Goal: Transaction & Acquisition: Purchase product/service

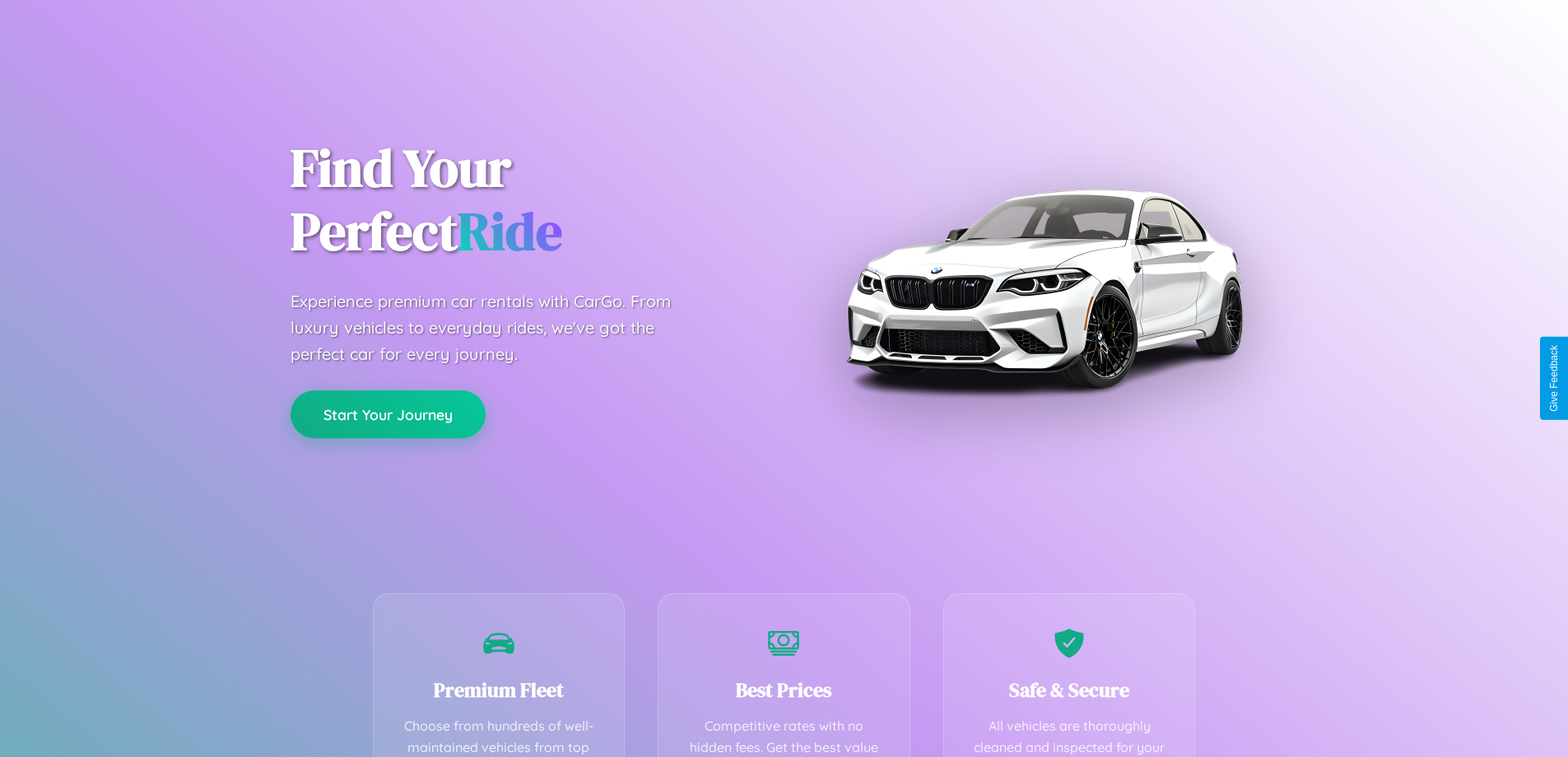
click at [388, 414] on button "Start Your Journey" at bounding box center [388, 414] width 195 height 48
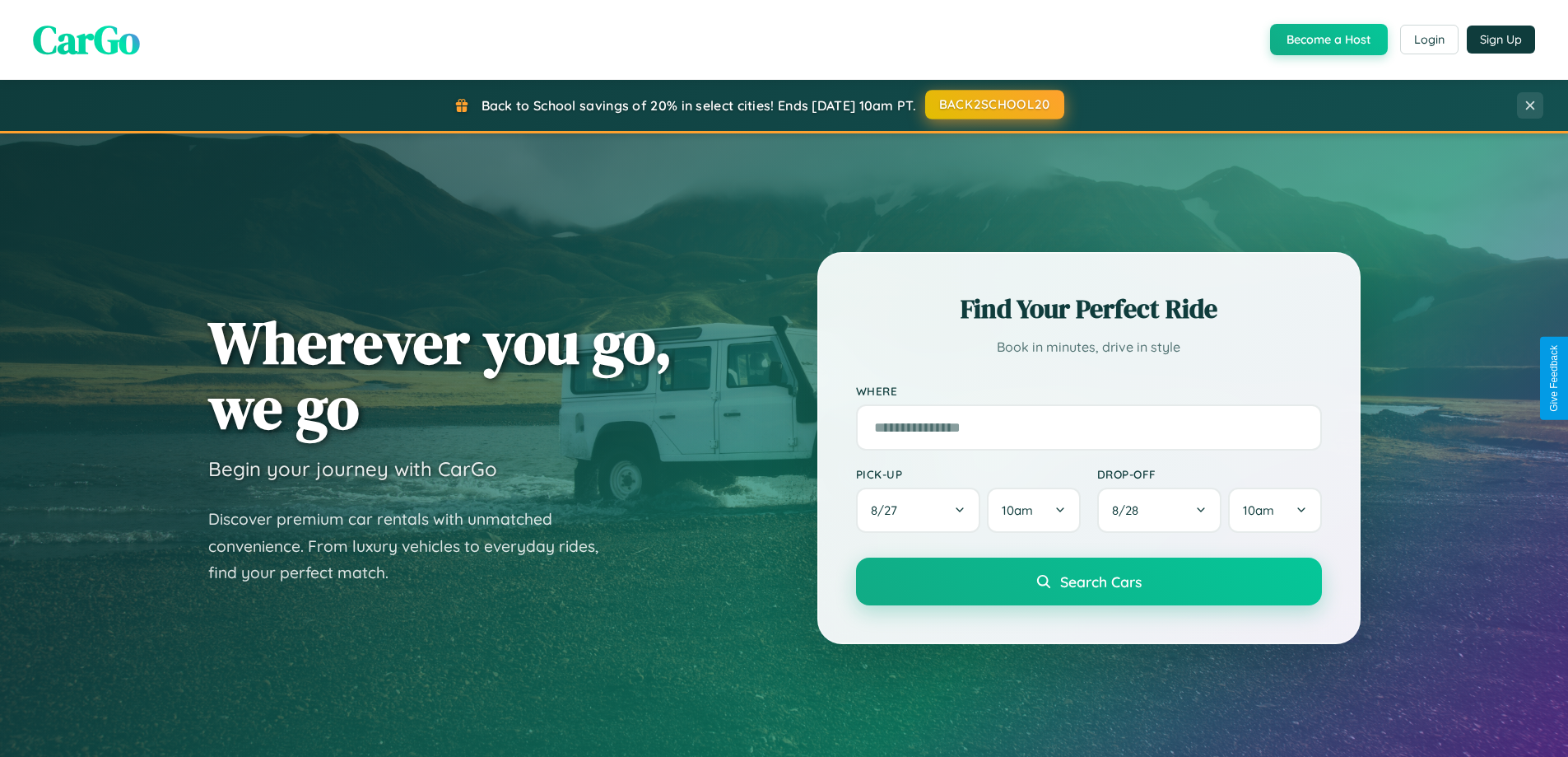
click at [993, 104] on button "BACK2SCHOOL20" at bounding box center [994, 104] width 139 height 30
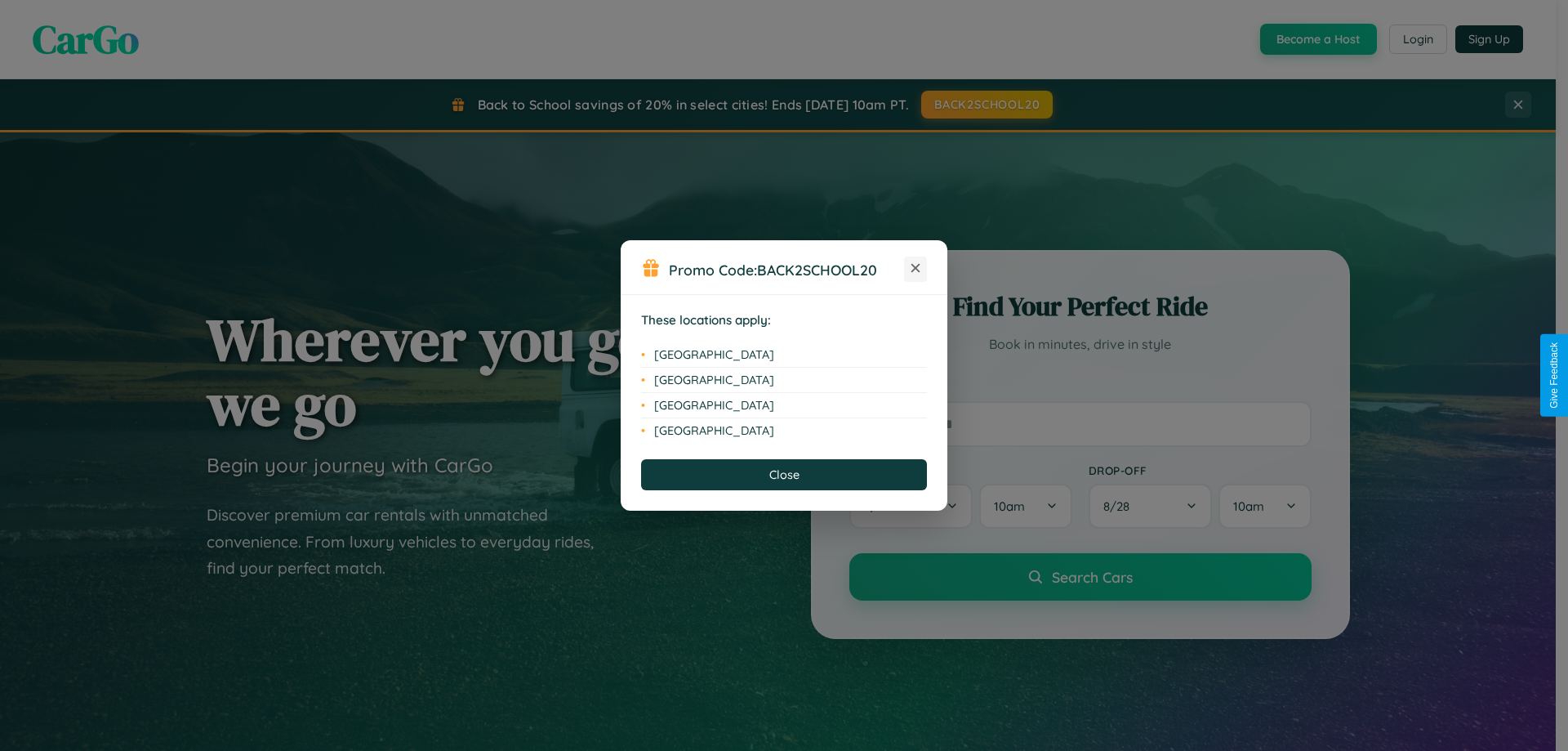
click at [916, 268] on icon at bounding box center [916, 267] width 9 height 9
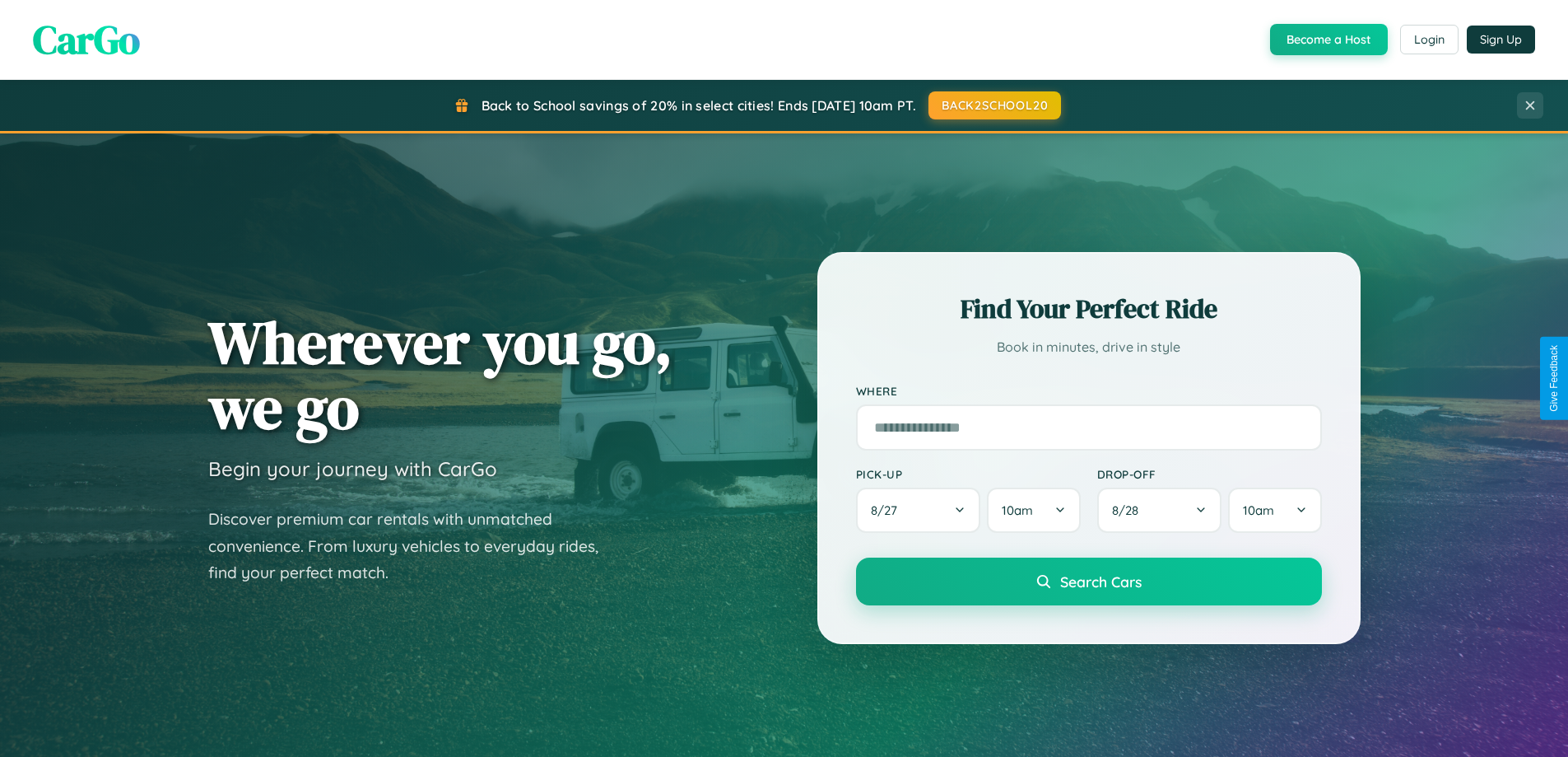
scroll to position [770, 0]
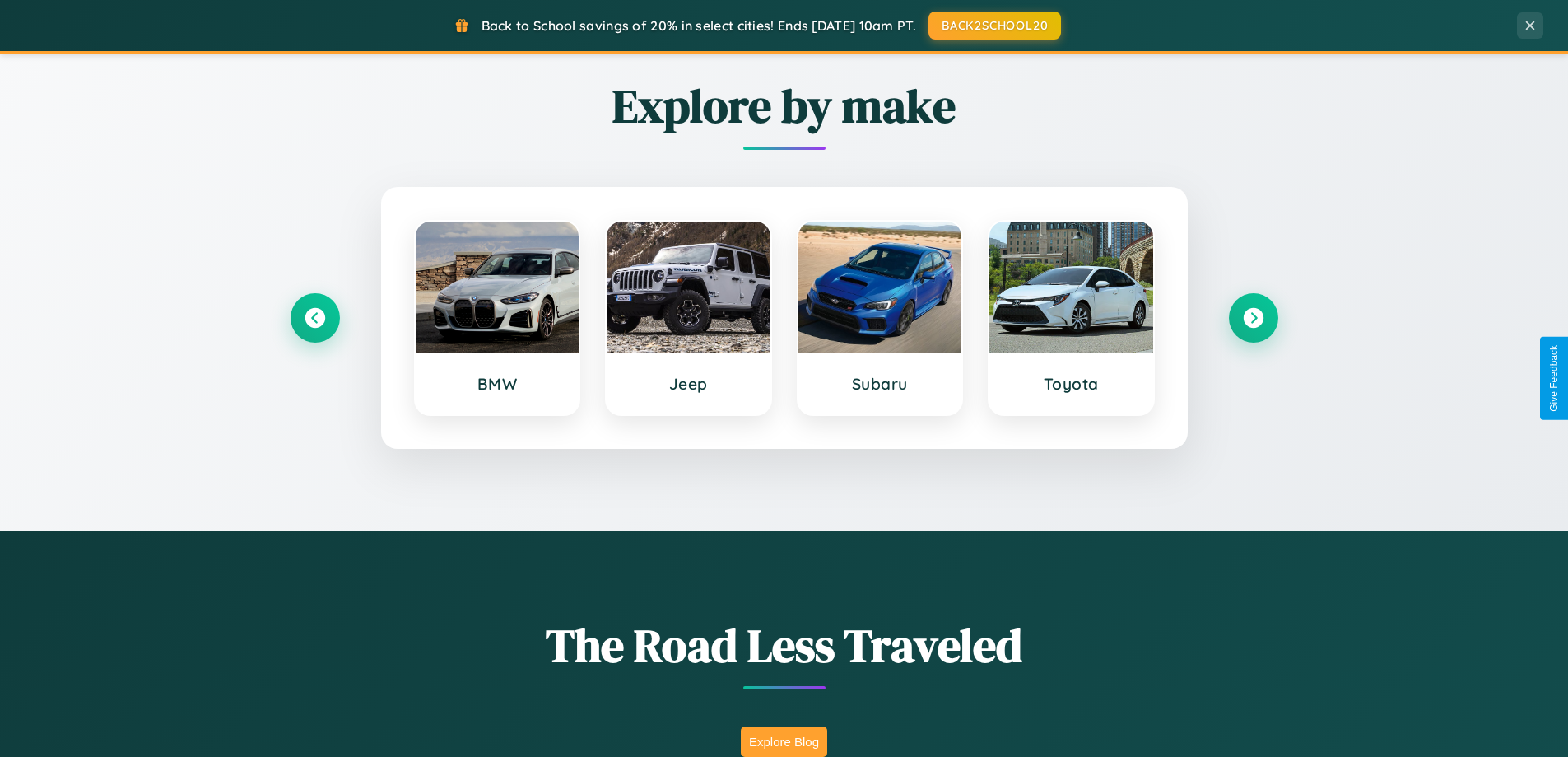
click at [784, 741] on button "Explore Blog" at bounding box center [784, 741] width 87 height 31
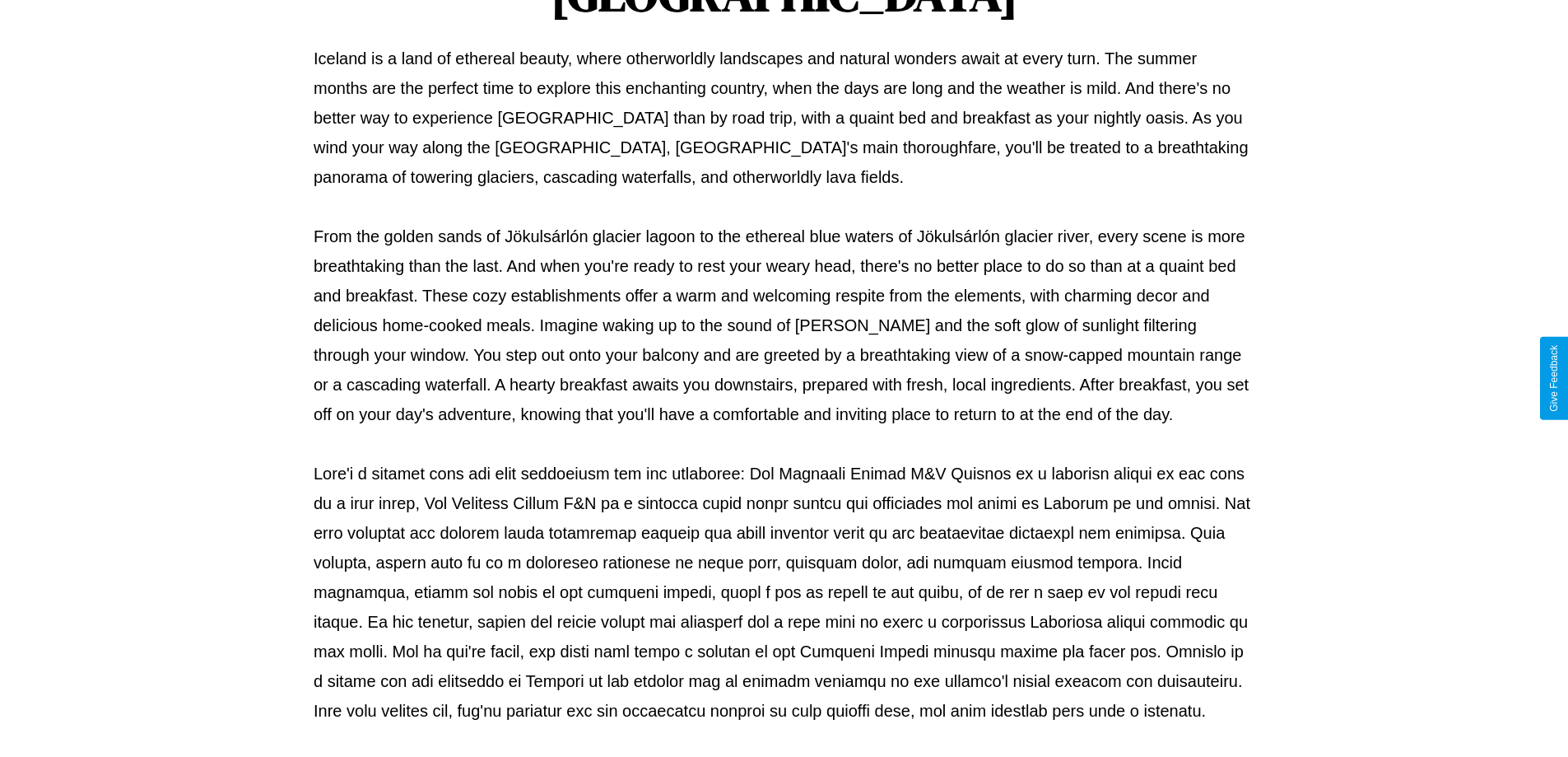
scroll to position [532, 0]
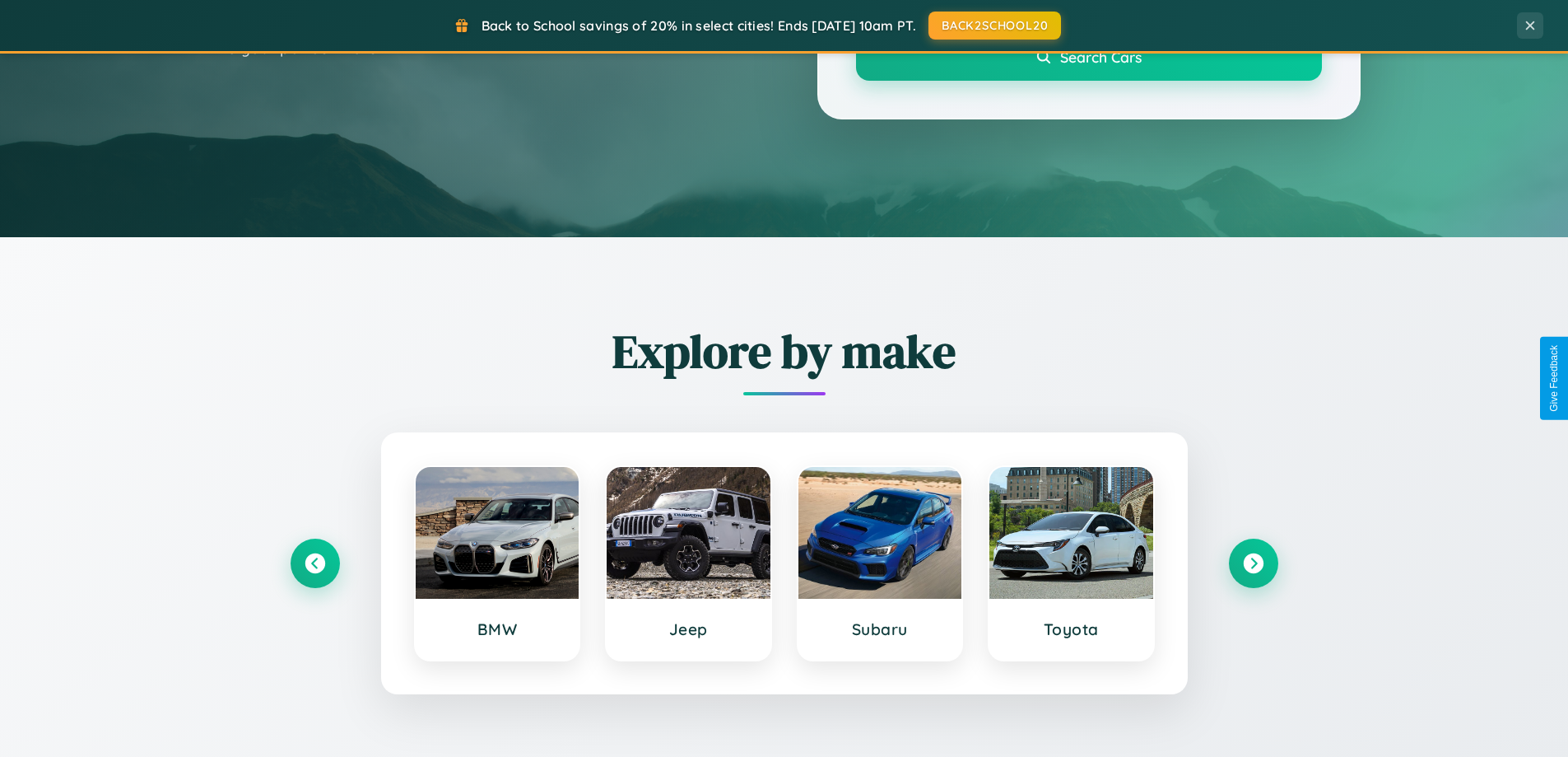
scroll to position [49, 0]
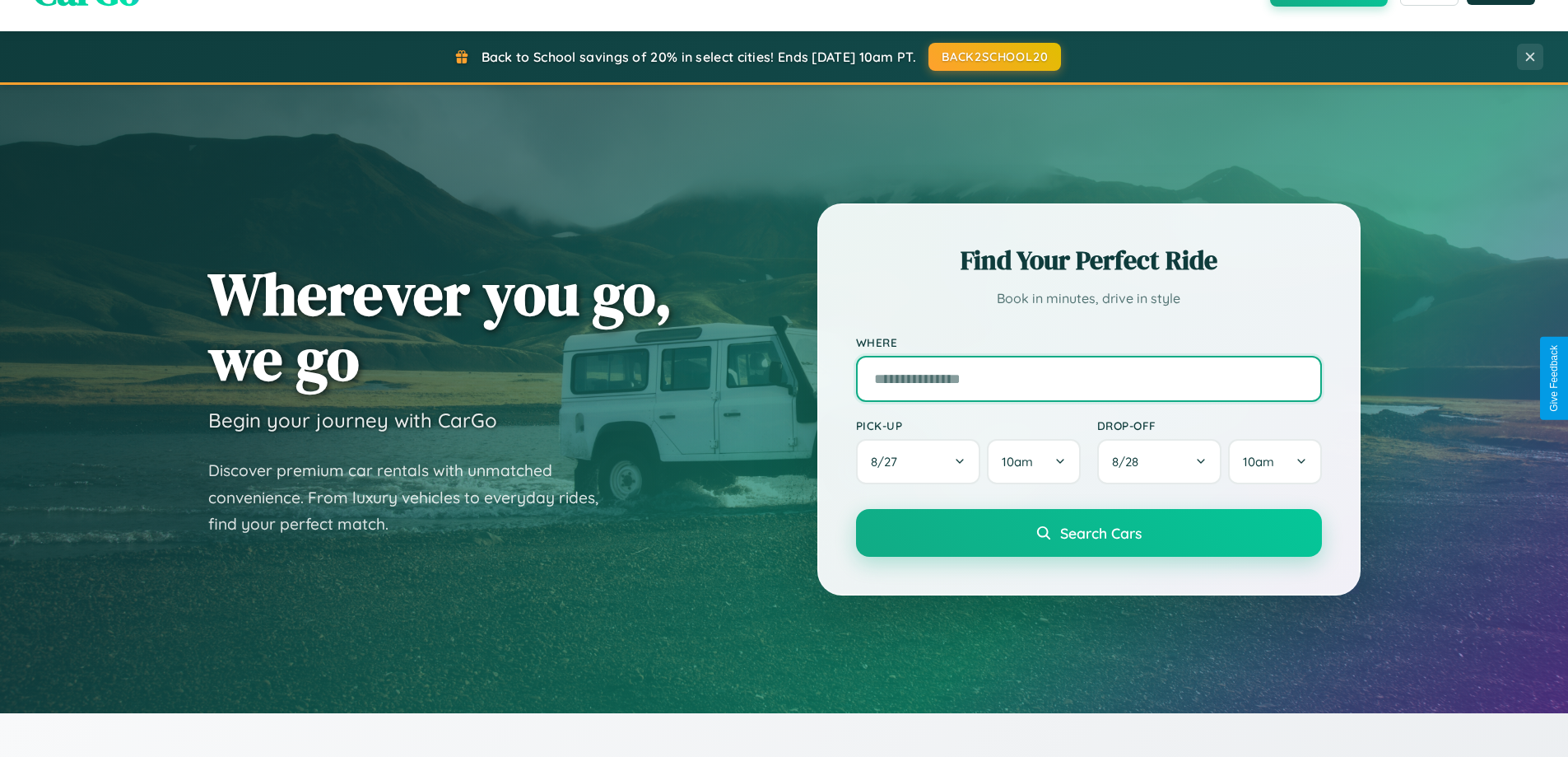
click at [1088, 378] on input "text" at bounding box center [1089, 379] width 465 height 46
type input "**********"
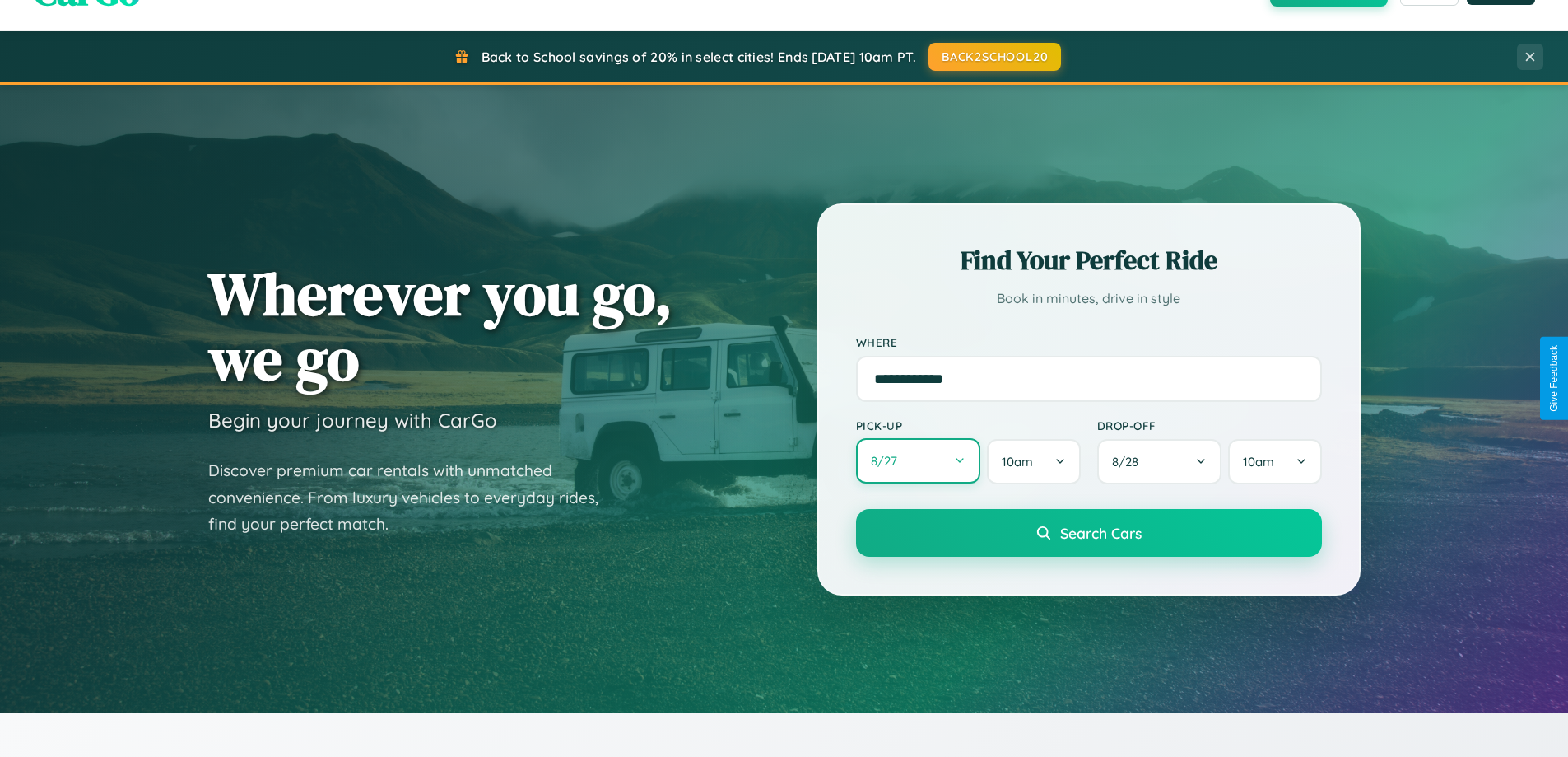
click at [918, 461] on button "8 / 27" at bounding box center [919, 461] width 125 height 46
select select "*"
select select "****"
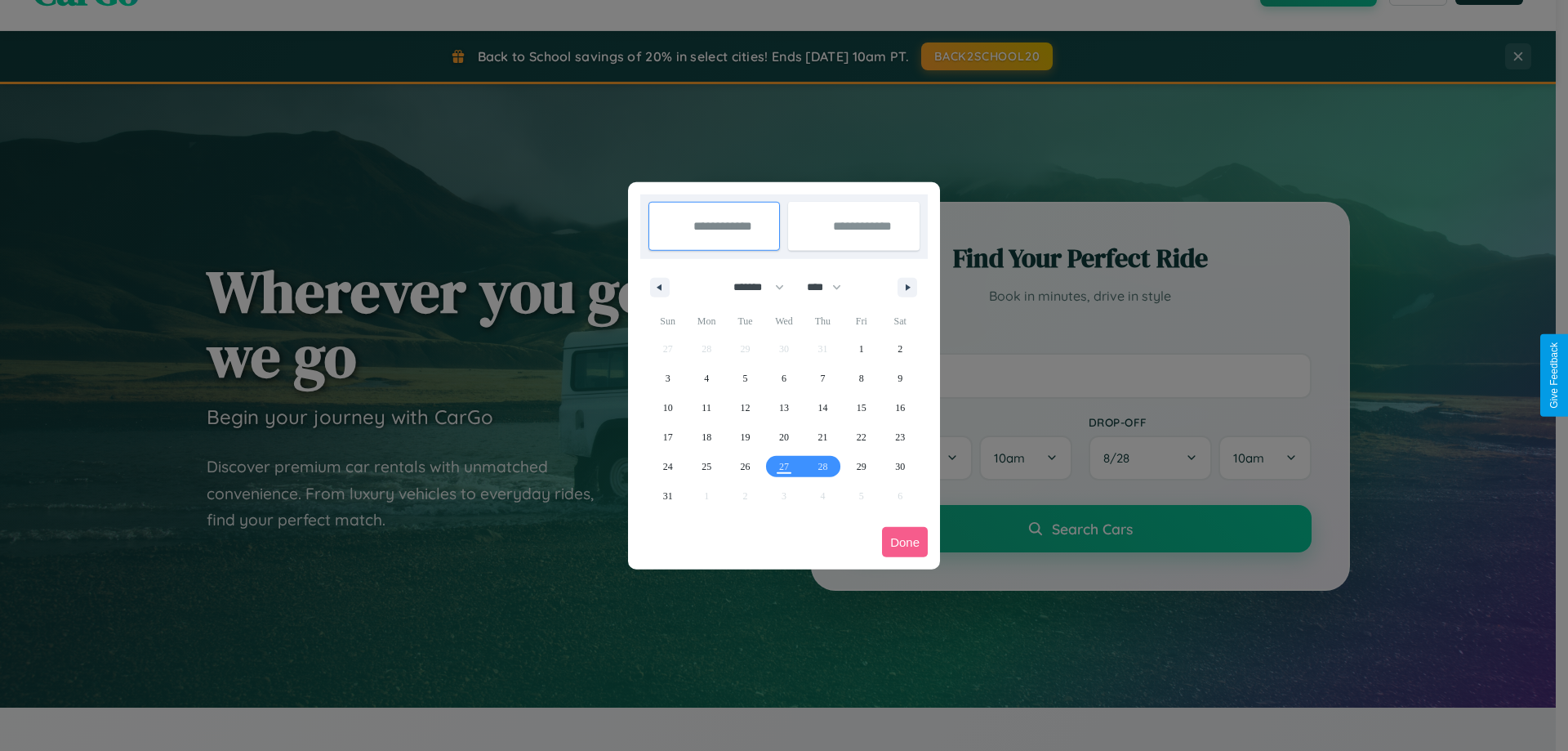
drag, startPoint x: 751, startPoint y: 286, endPoint x: 784, endPoint y: 328, distance: 53.4
click at [751, 286] on select "******* ******** ***** ***** *** **** **** ****** ********* ******* ******** **…" at bounding box center [756, 286] width 69 height 27
select select "*"
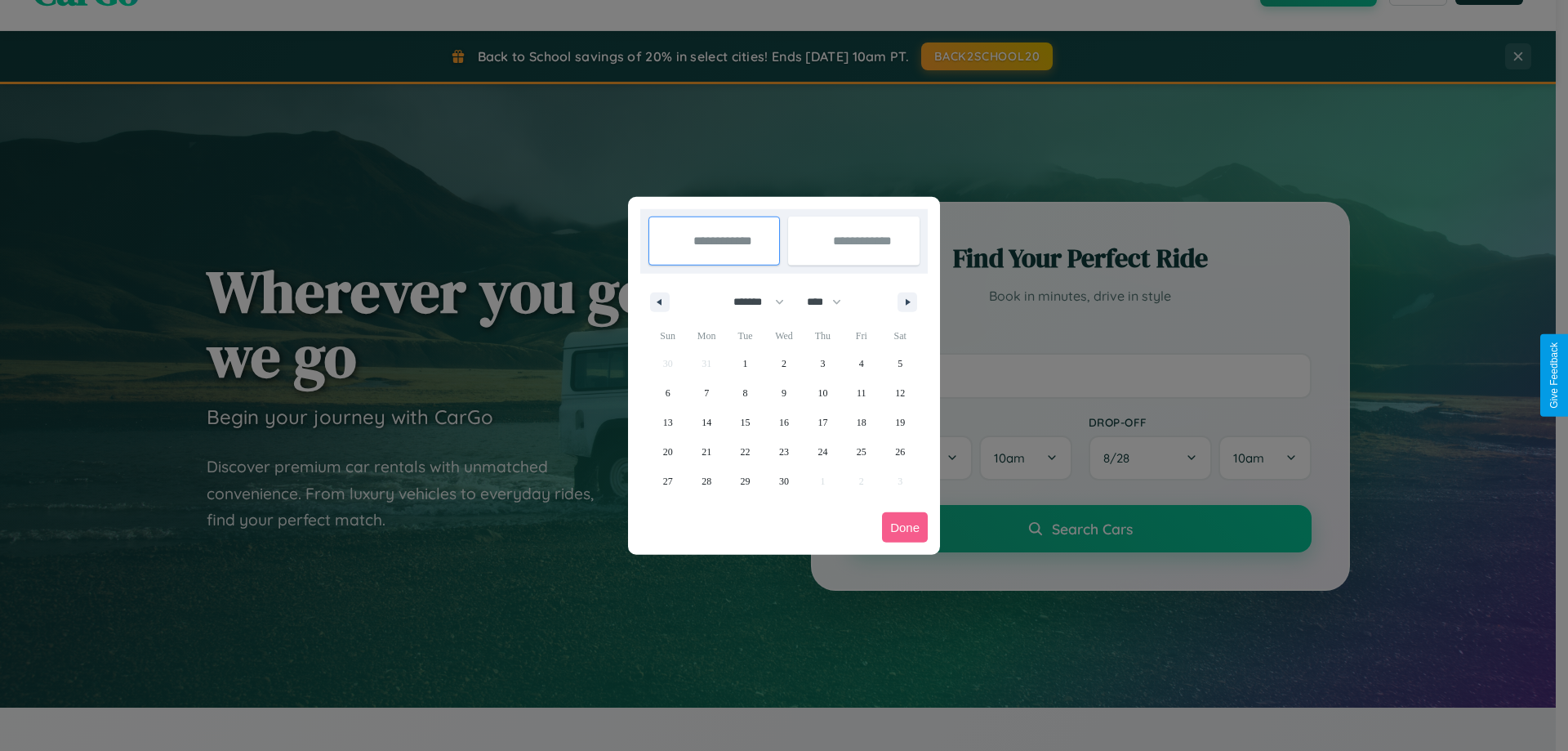
drag, startPoint x: 832, startPoint y: 301, endPoint x: 784, endPoint y: 328, distance: 55.1
click at [832, 301] on select "**** **** **** **** **** **** **** **** **** **** **** **** **** **** **** ****…" at bounding box center [823, 301] width 49 height 27
select select "****"
click at [822, 451] on span "23" at bounding box center [822, 452] width 10 height 30
type input "**********"
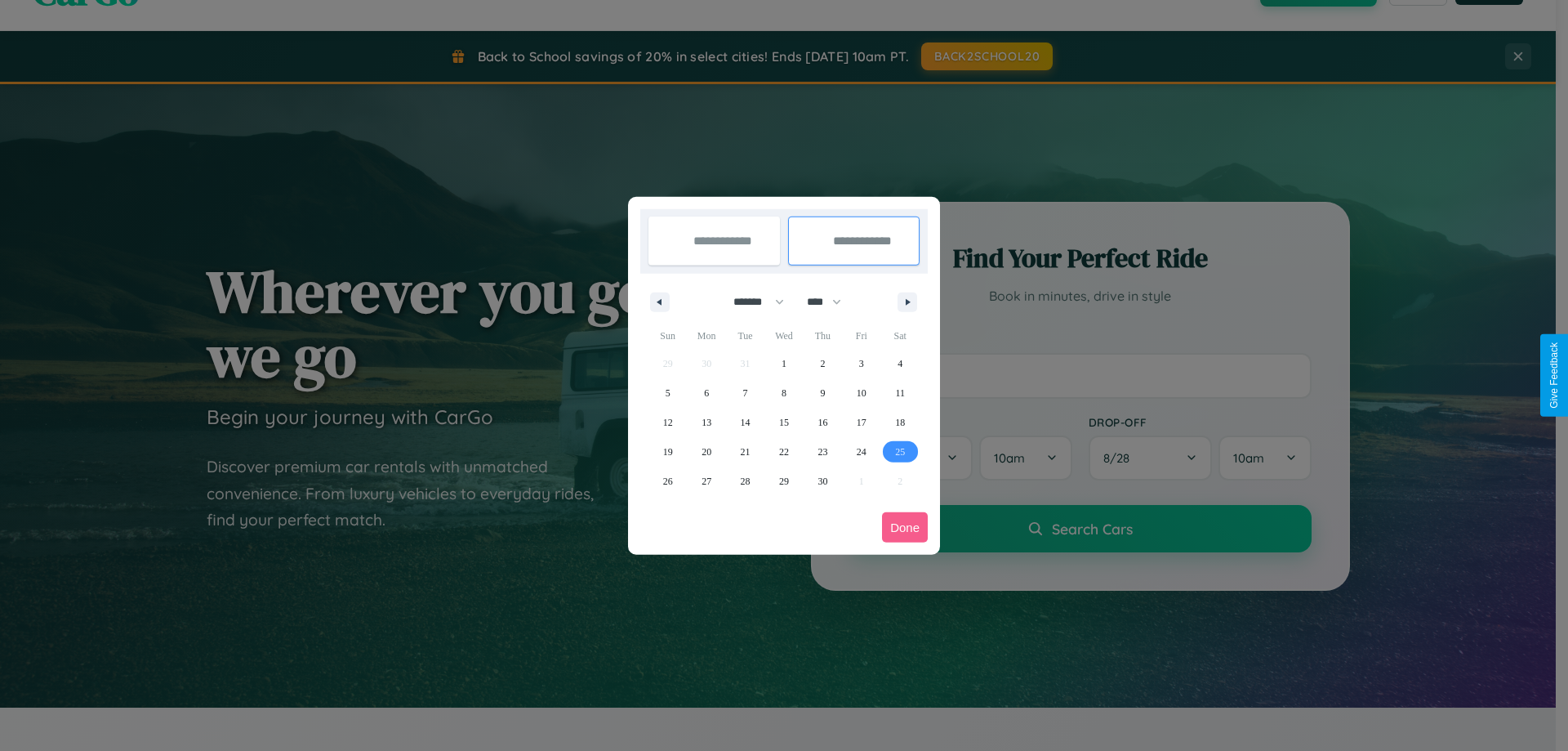
click at [900, 451] on span "25" at bounding box center [900, 452] width 10 height 30
type input "**********"
click at [905, 527] on button "Done" at bounding box center [905, 527] width 45 height 31
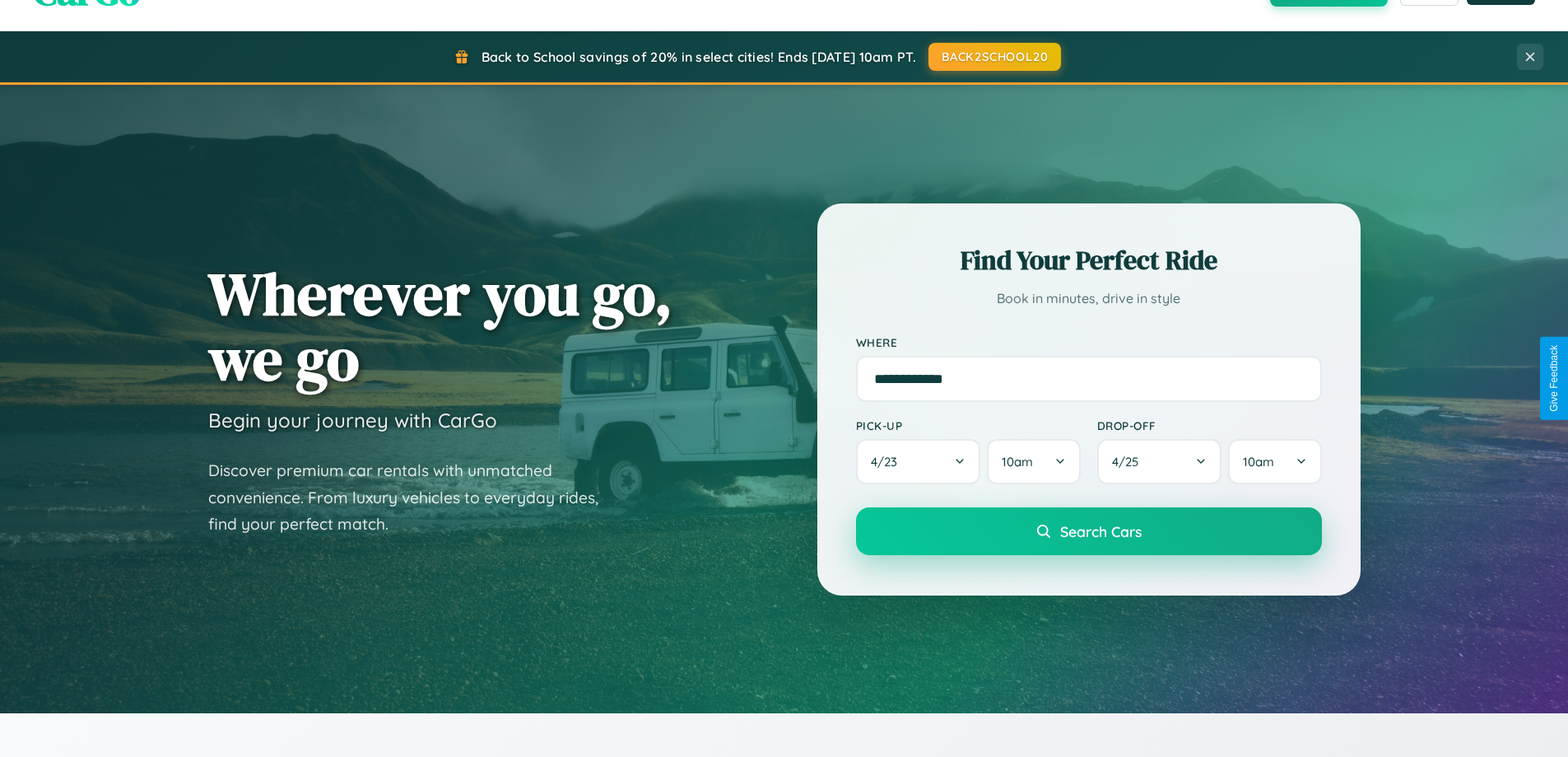
click at [1088, 531] on span "Search Cars" at bounding box center [1101, 531] width 82 height 18
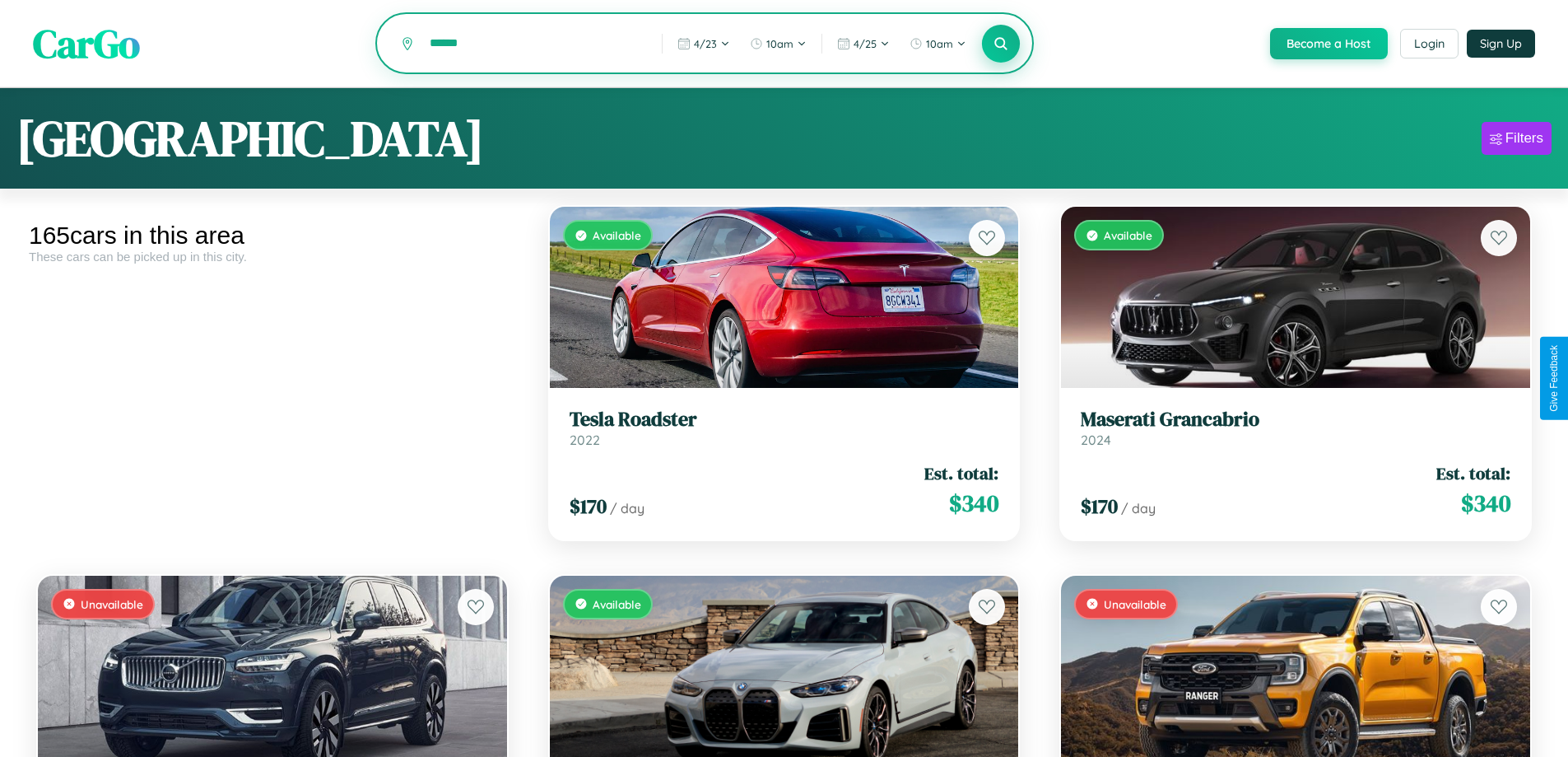
type input "******"
click at [1000, 45] on icon at bounding box center [1001, 44] width 16 height 16
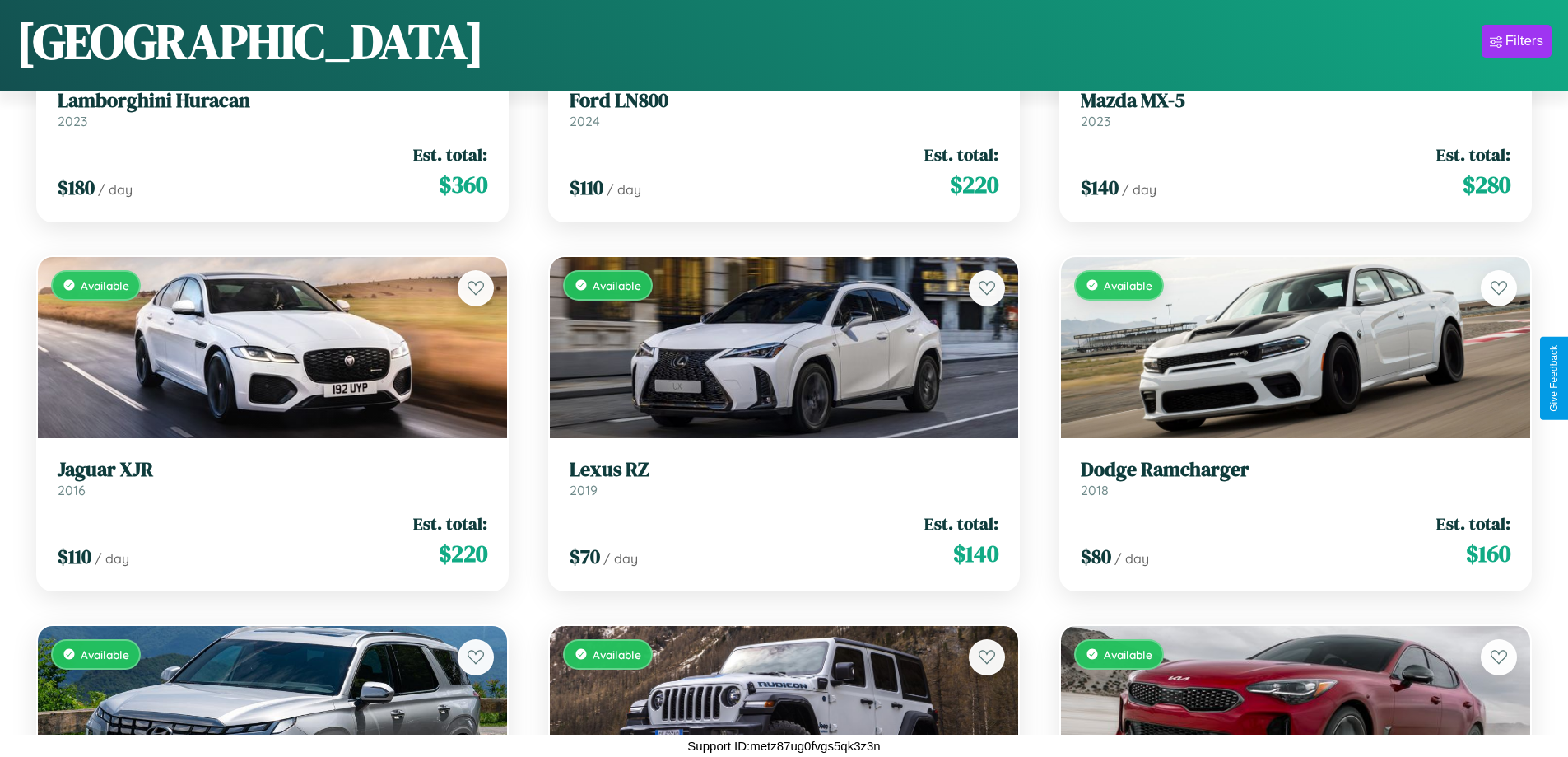
scroll to position [9448, 0]
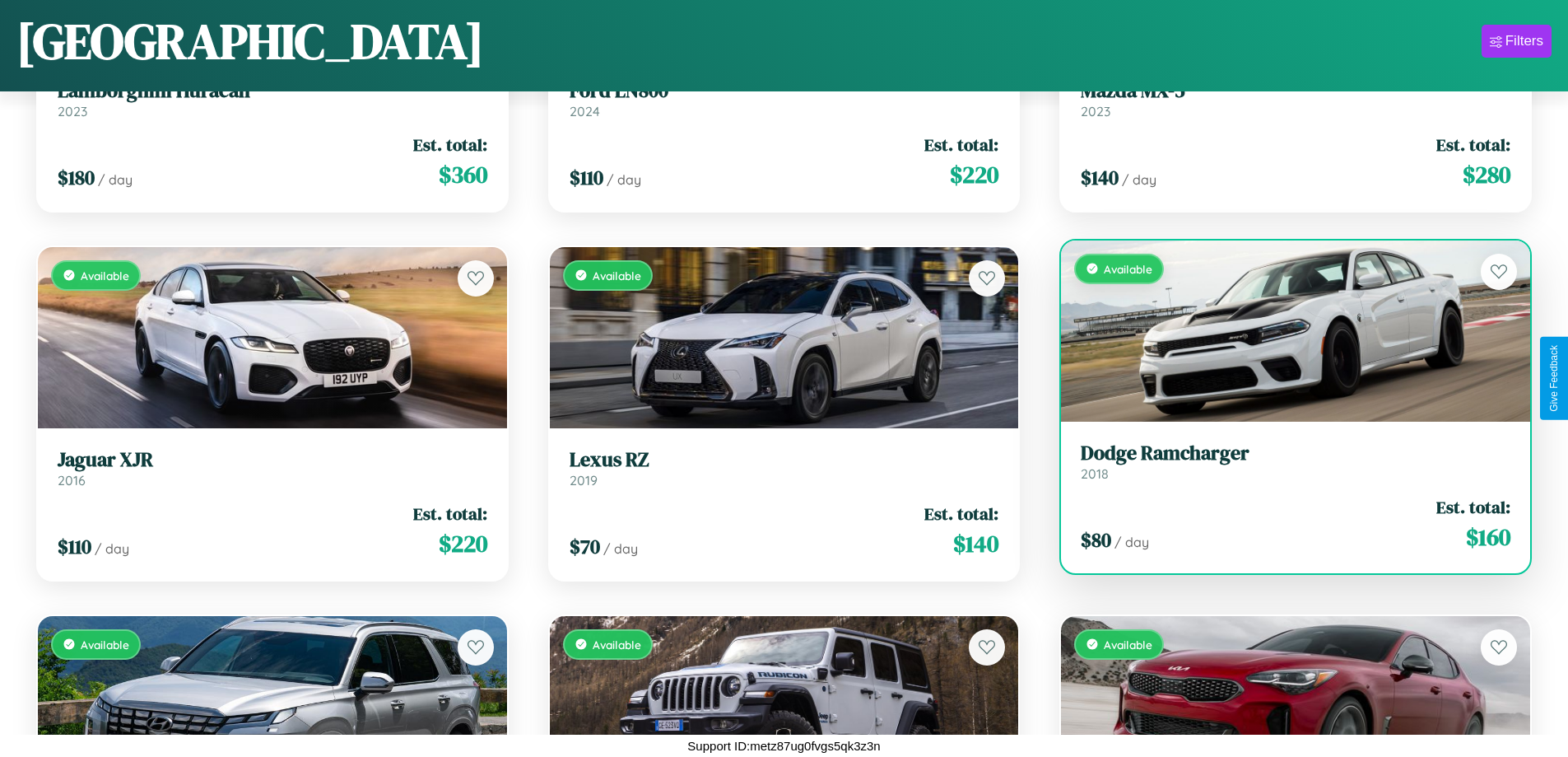
click at [1285, 523] on div "$ 80 / day Est. total: $ 160" at bounding box center [1296, 523] width 430 height 59
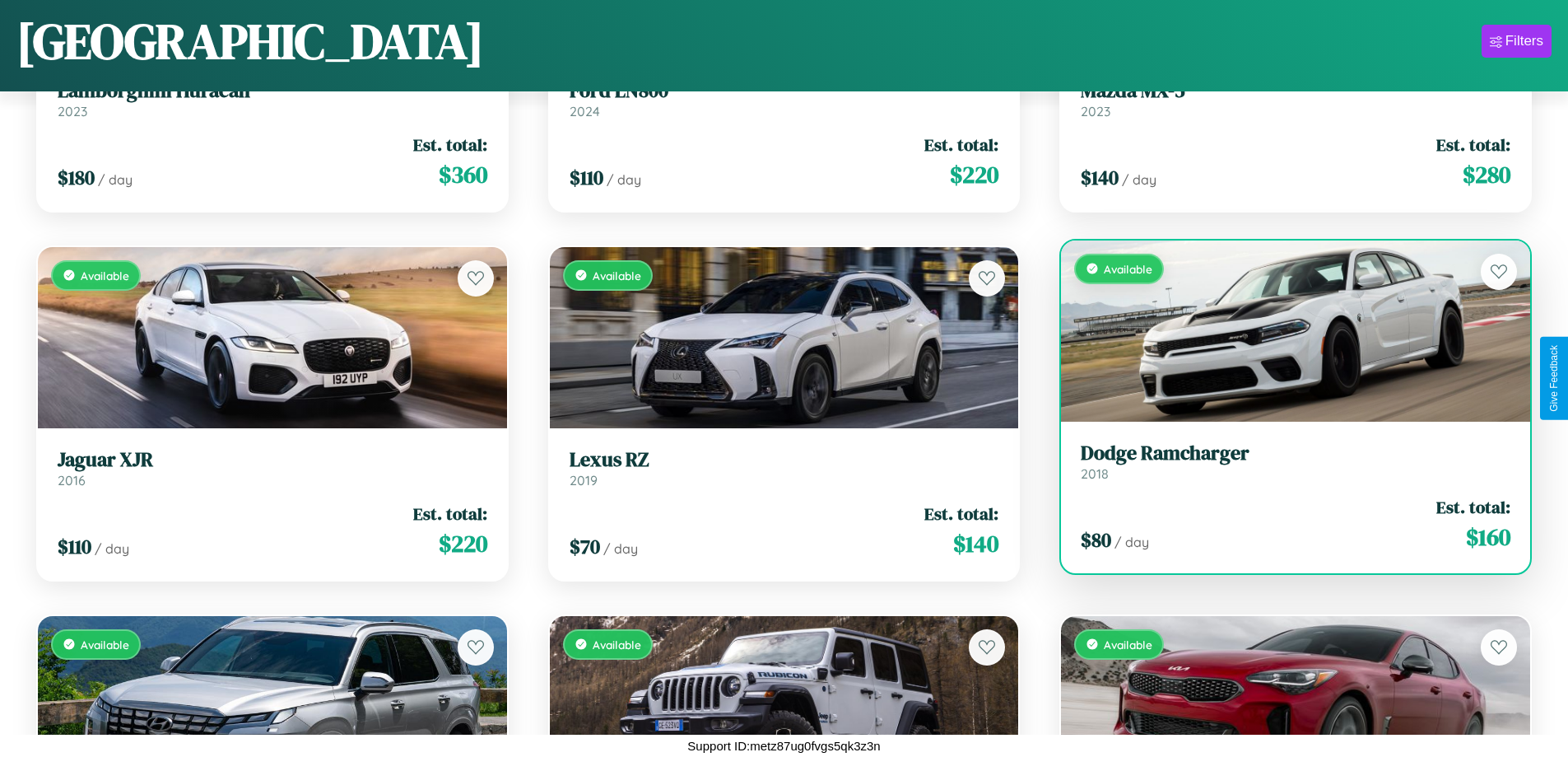
click at [1285, 523] on div "$ 80 / day Est. total: $ 160" at bounding box center [1296, 523] width 430 height 59
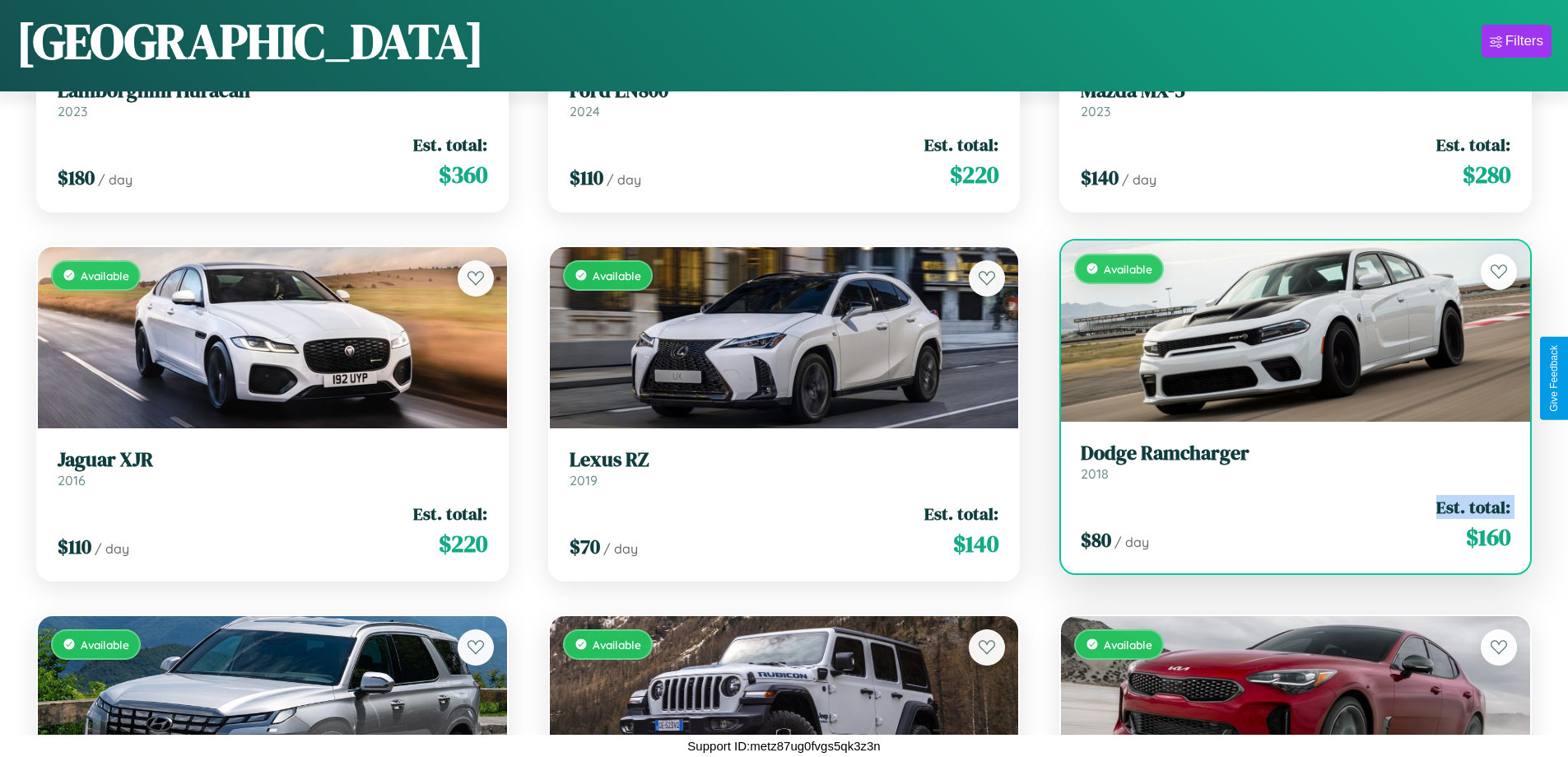
click at [1285, 523] on div "$ 80 / day Est. total: $ 160" at bounding box center [1296, 523] width 430 height 59
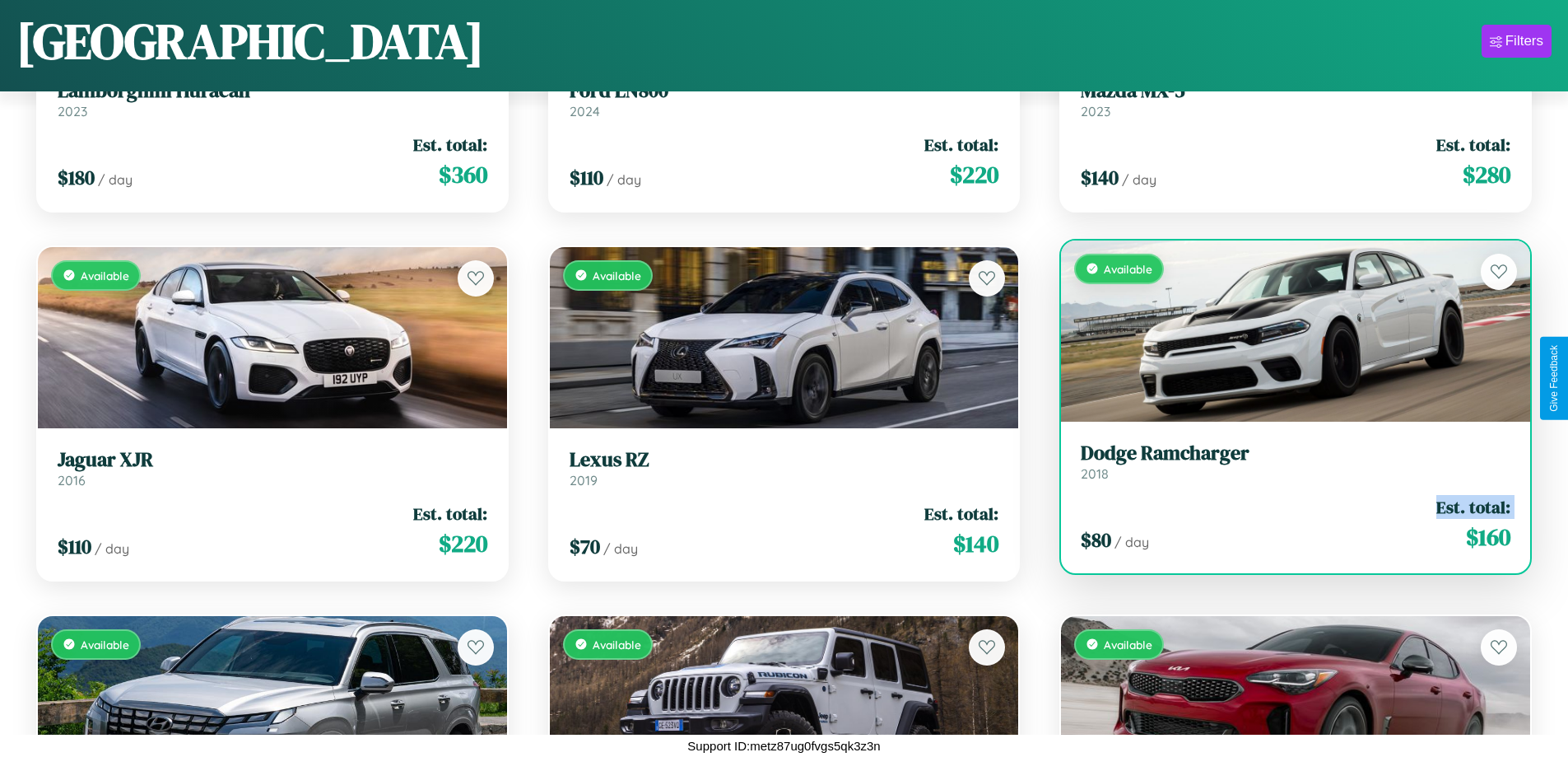
click at [1285, 523] on div "$ 80 / day Est. total: $ 160" at bounding box center [1296, 523] width 430 height 59
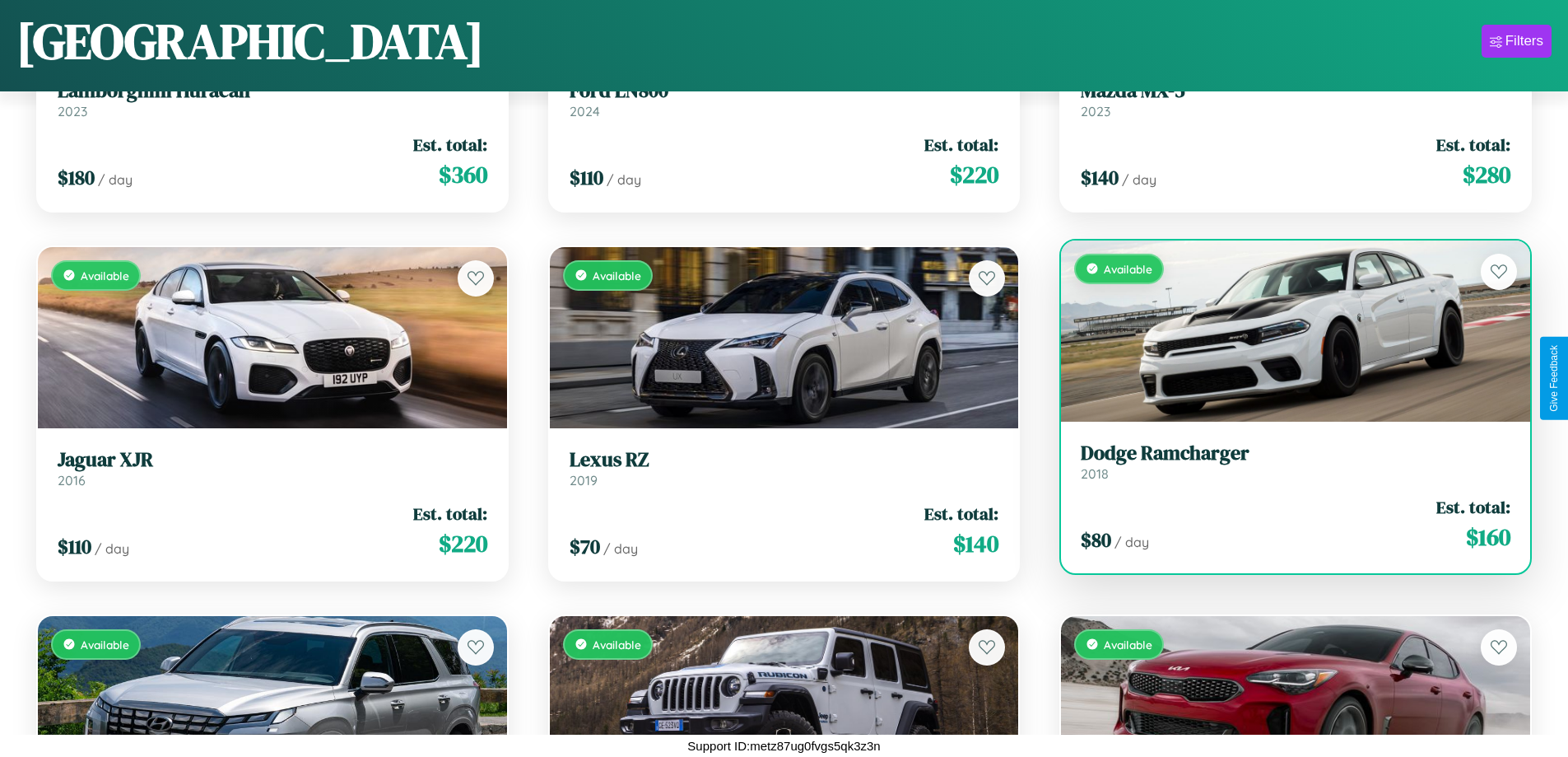
click at [1285, 523] on div "$ 80 / day Est. total: $ 160" at bounding box center [1296, 523] width 430 height 59
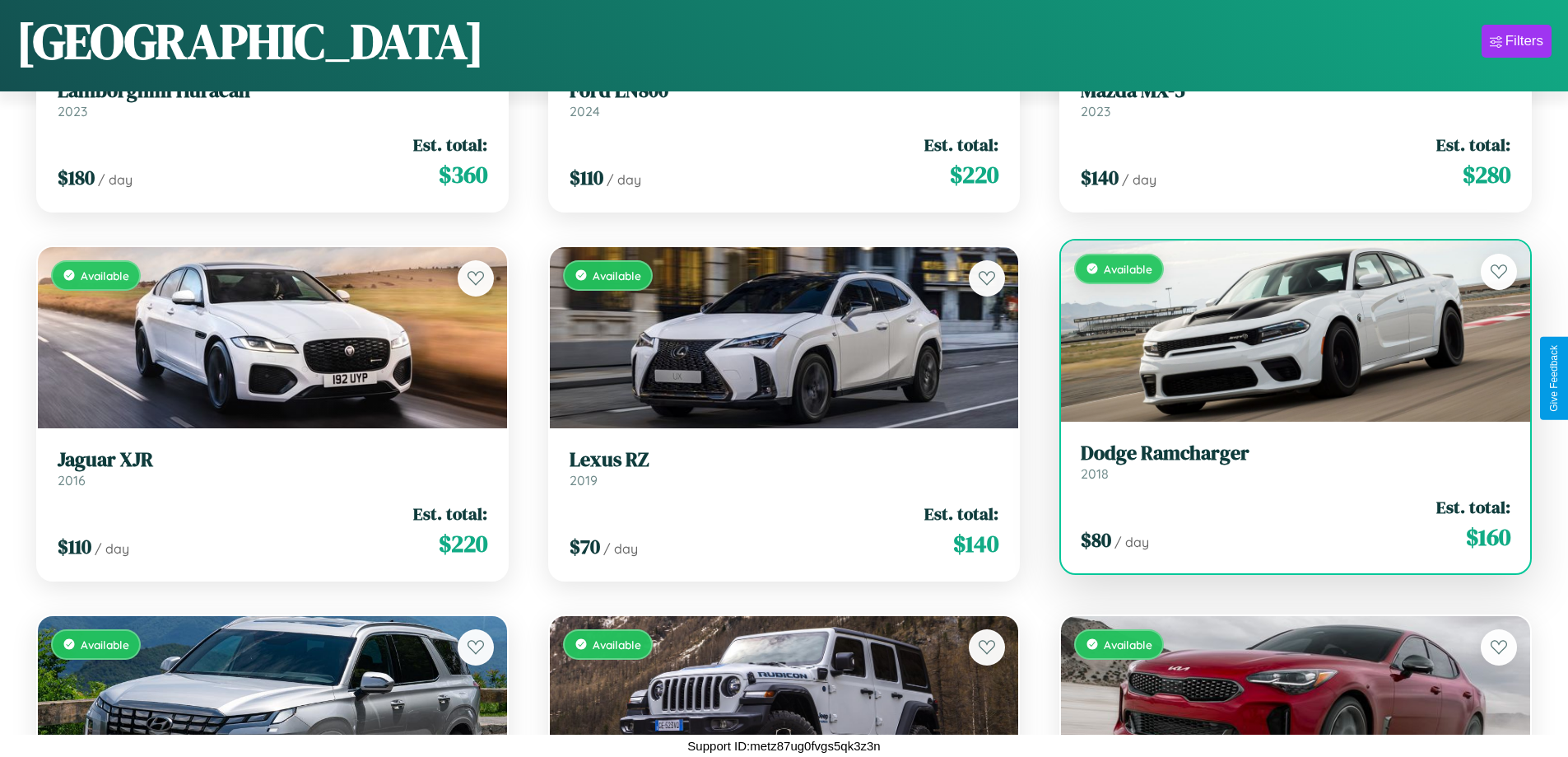
click at [1285, 461] on h3 "Dodge Ramcharger" at bounding box center [1296, 454] width 430 height 24
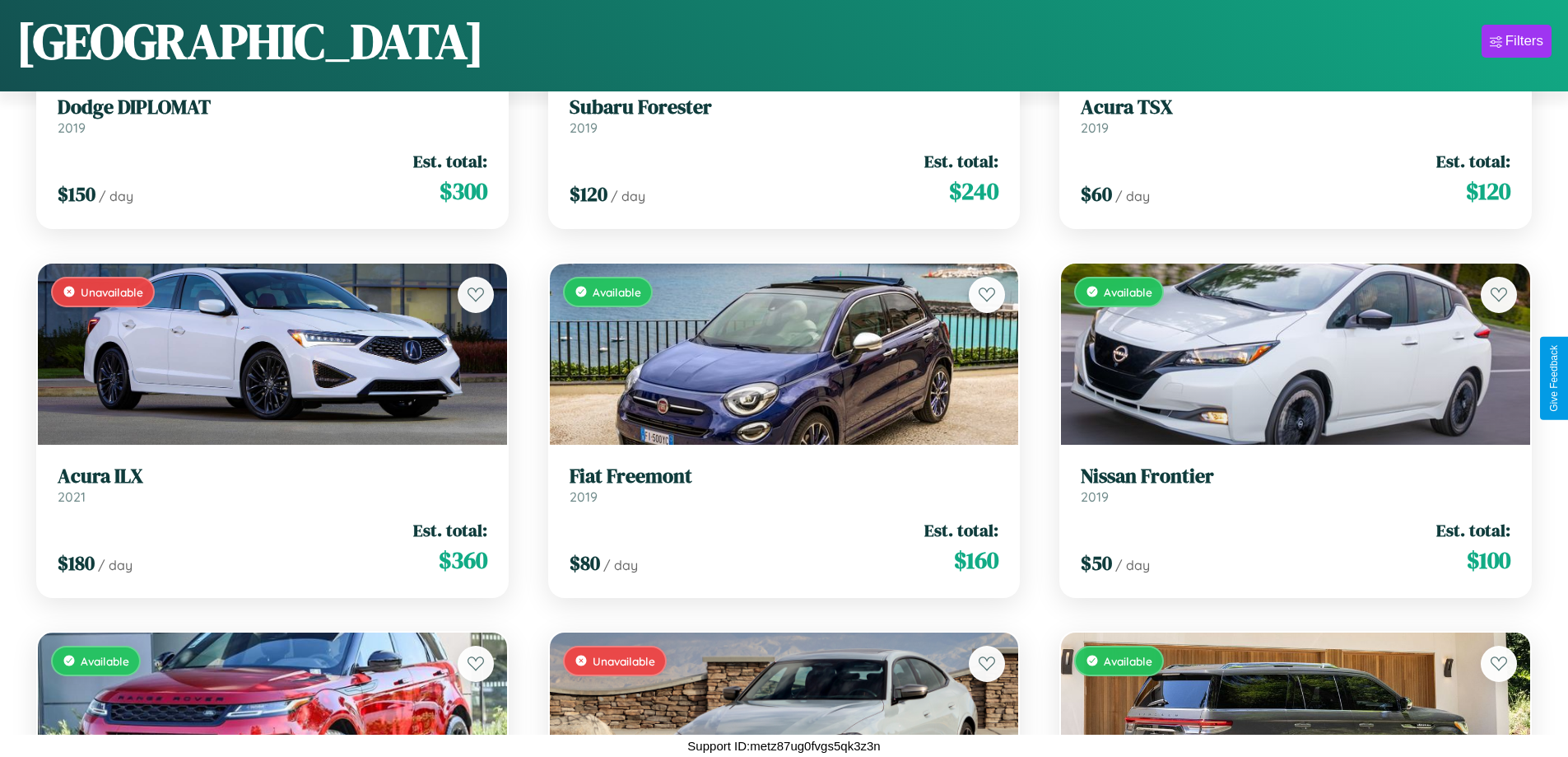
scroll to position [3181, 0]
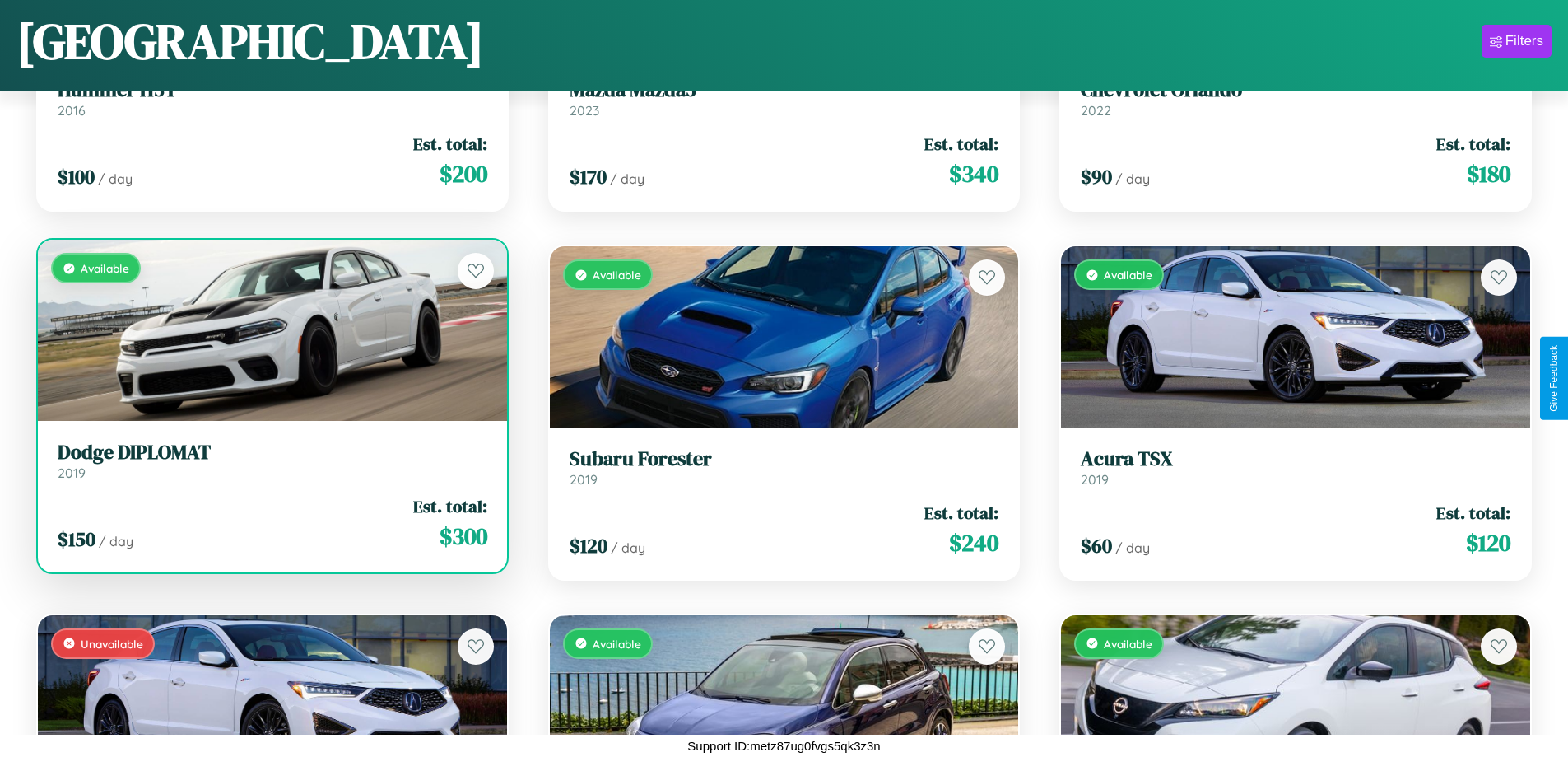
click at [269, 467] on link "Dodge DIPLOMAT 2019" at bounding box center [272, 461] width 430 height 41
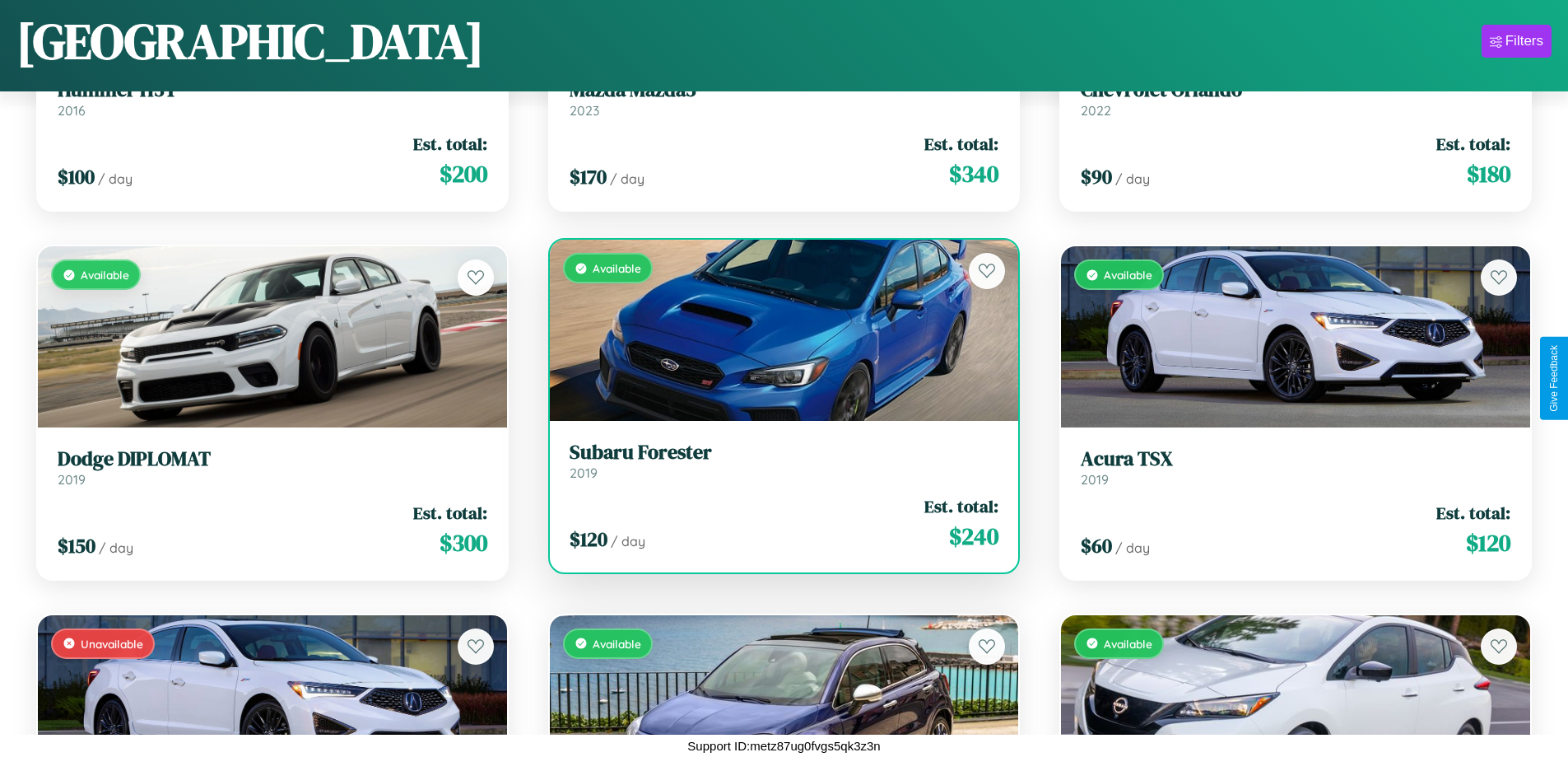
scroll to position [11291, 0]
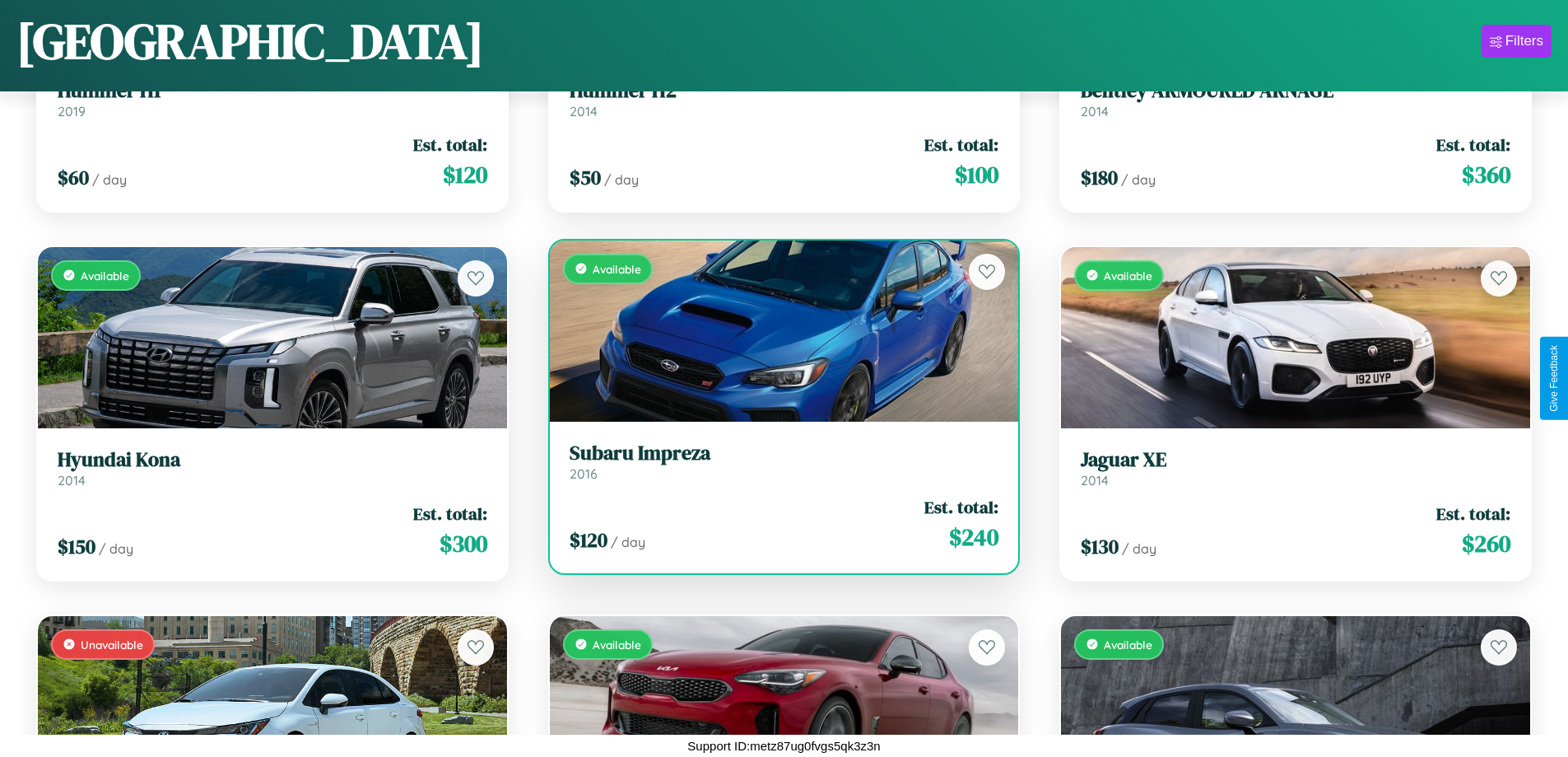
click at [777, 461] on h3 "Subaru Impreza" at bounding box center [784, 454] width 430 height 24
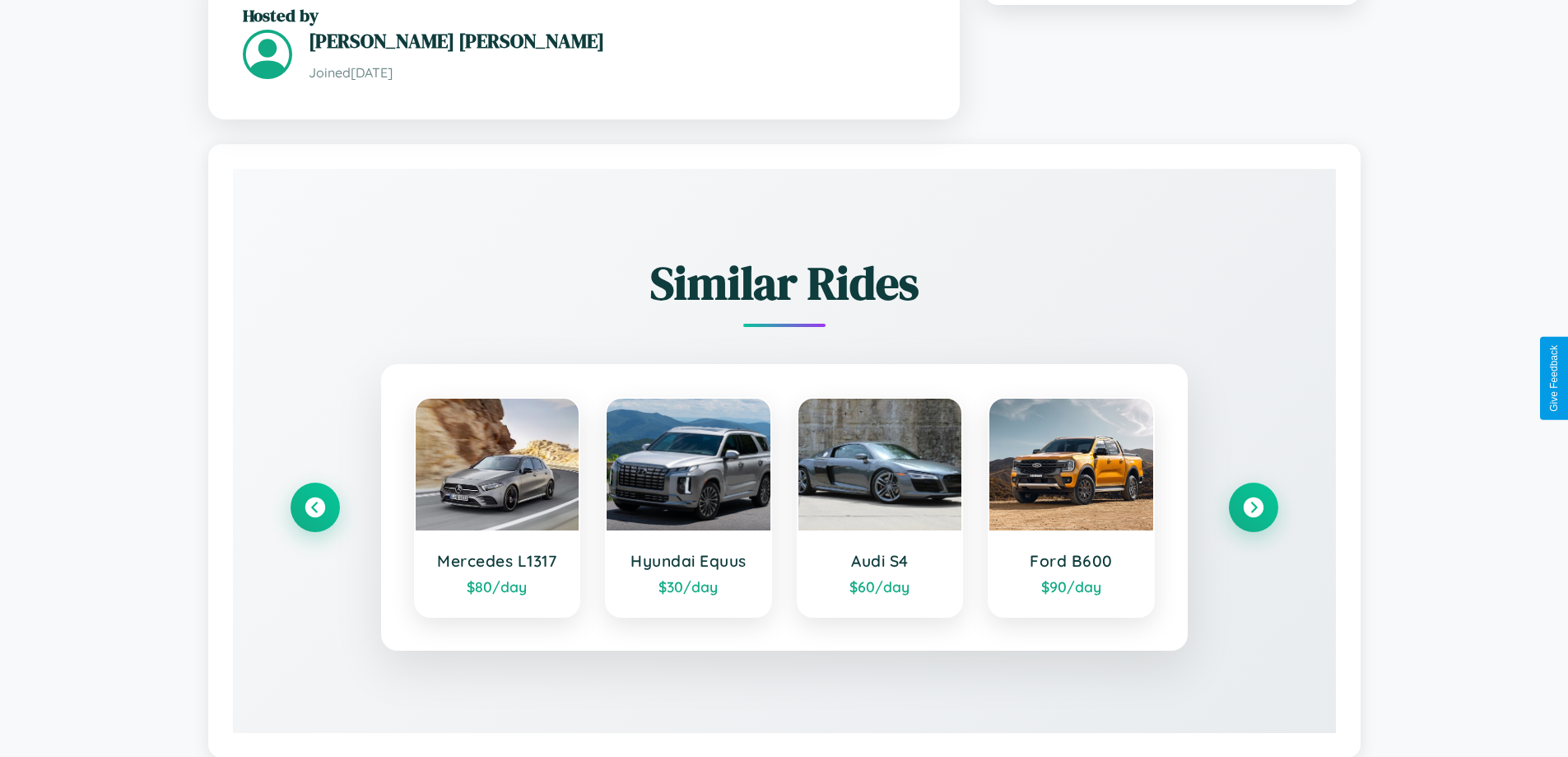
scroll to position [1011, 0]
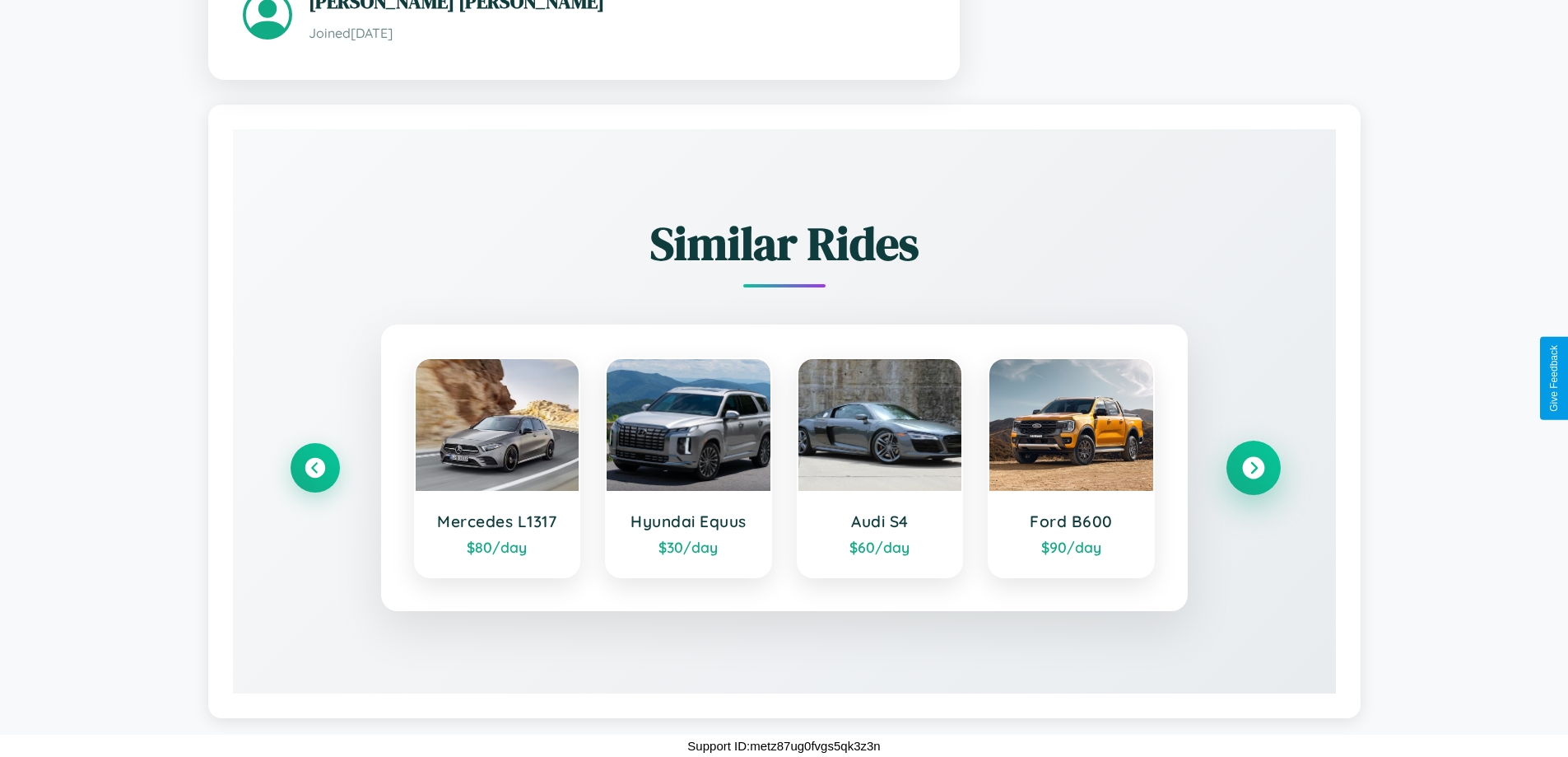
click at [1253, 467] on icon at bounding box center [1253, 468] width 22 height 22
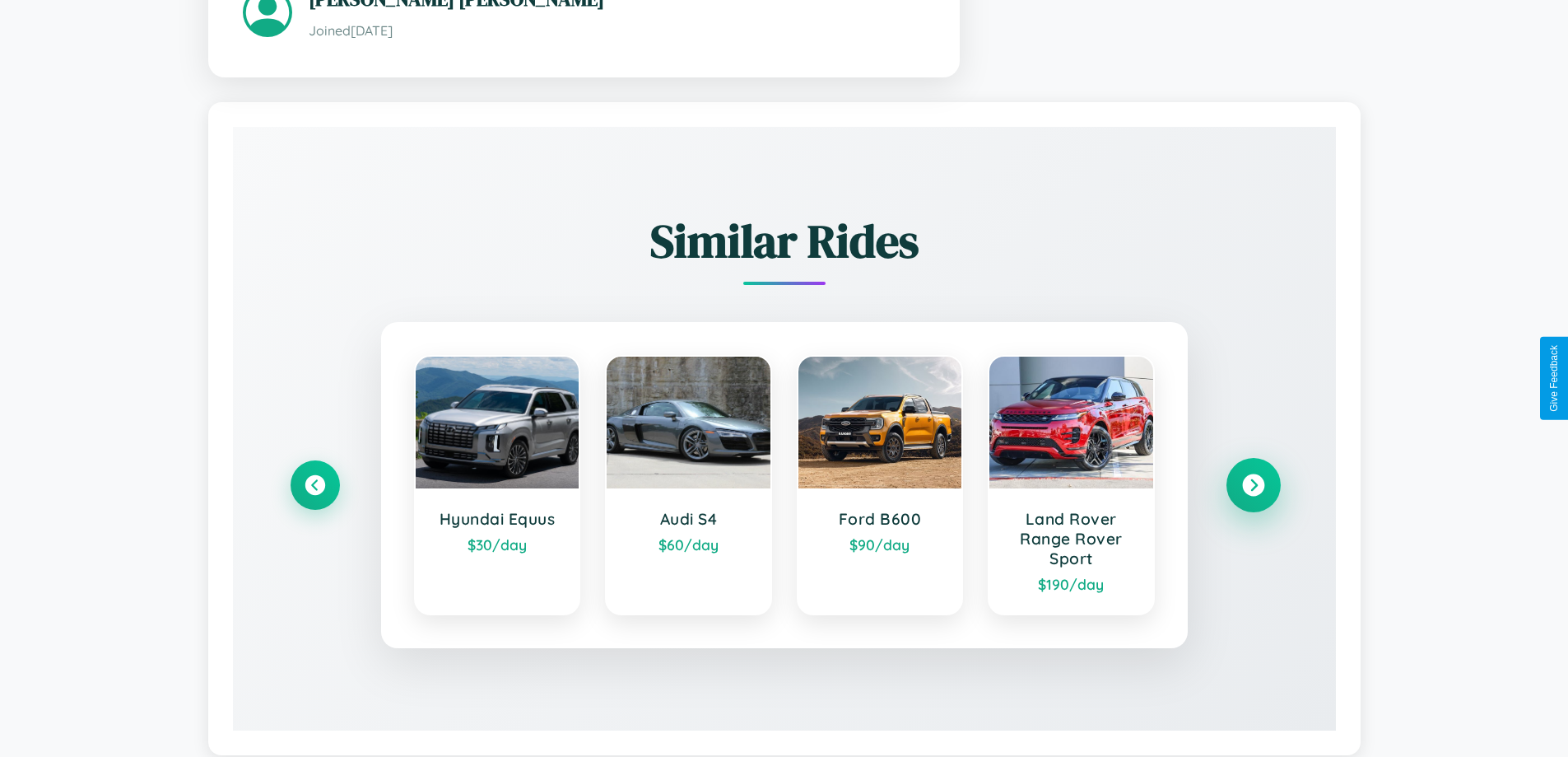
click at [1253, 486] on icon at bounding box center [1253, 484] width 22 height 22
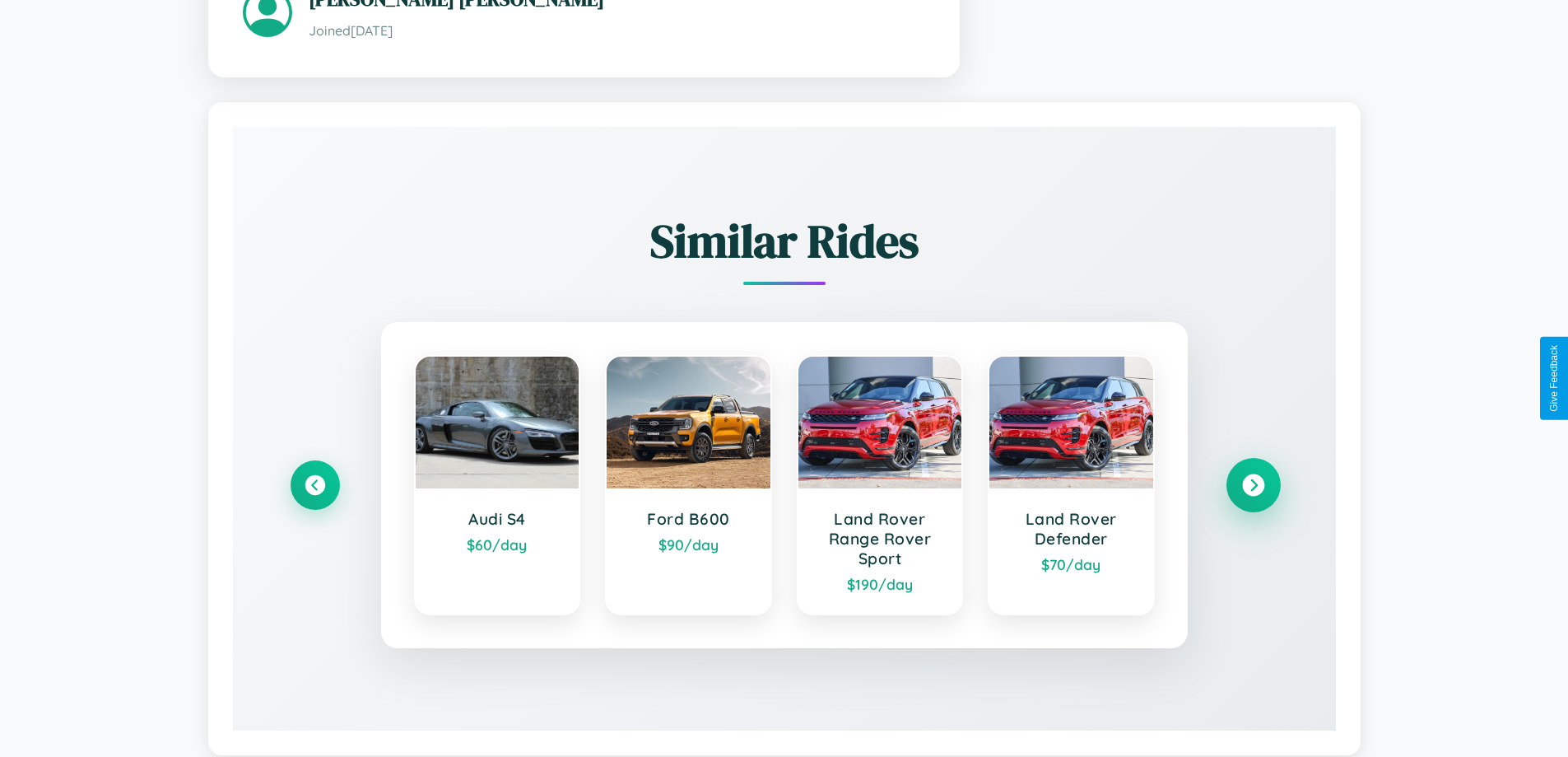
click at [1253, 486] on icon at bounding box center [1253, 484] width 22 height 22
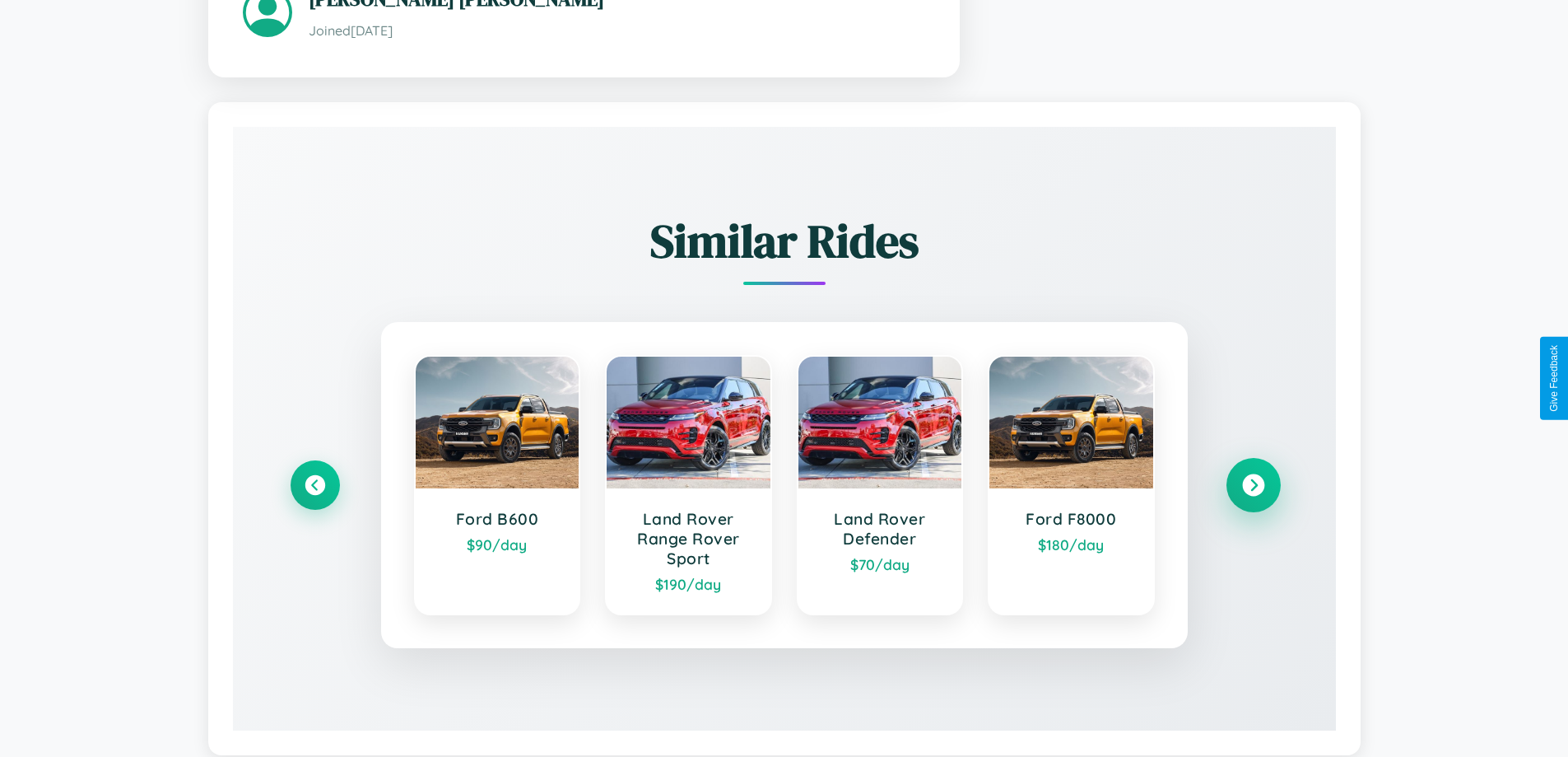
click at [1253, 486] on icon at bounding box center [1253, 484] width 22 height 22
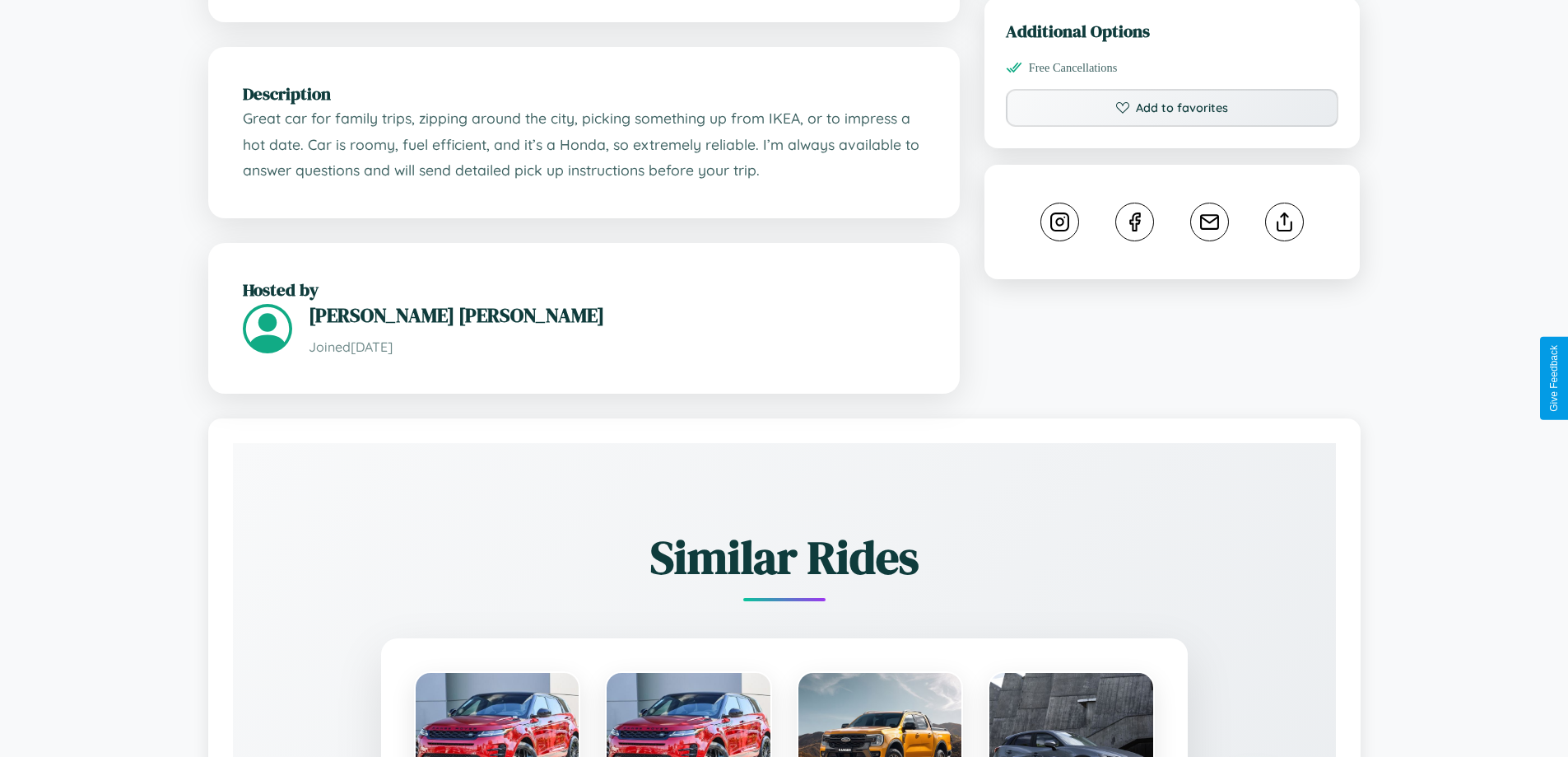
scroll to position [444, 0]
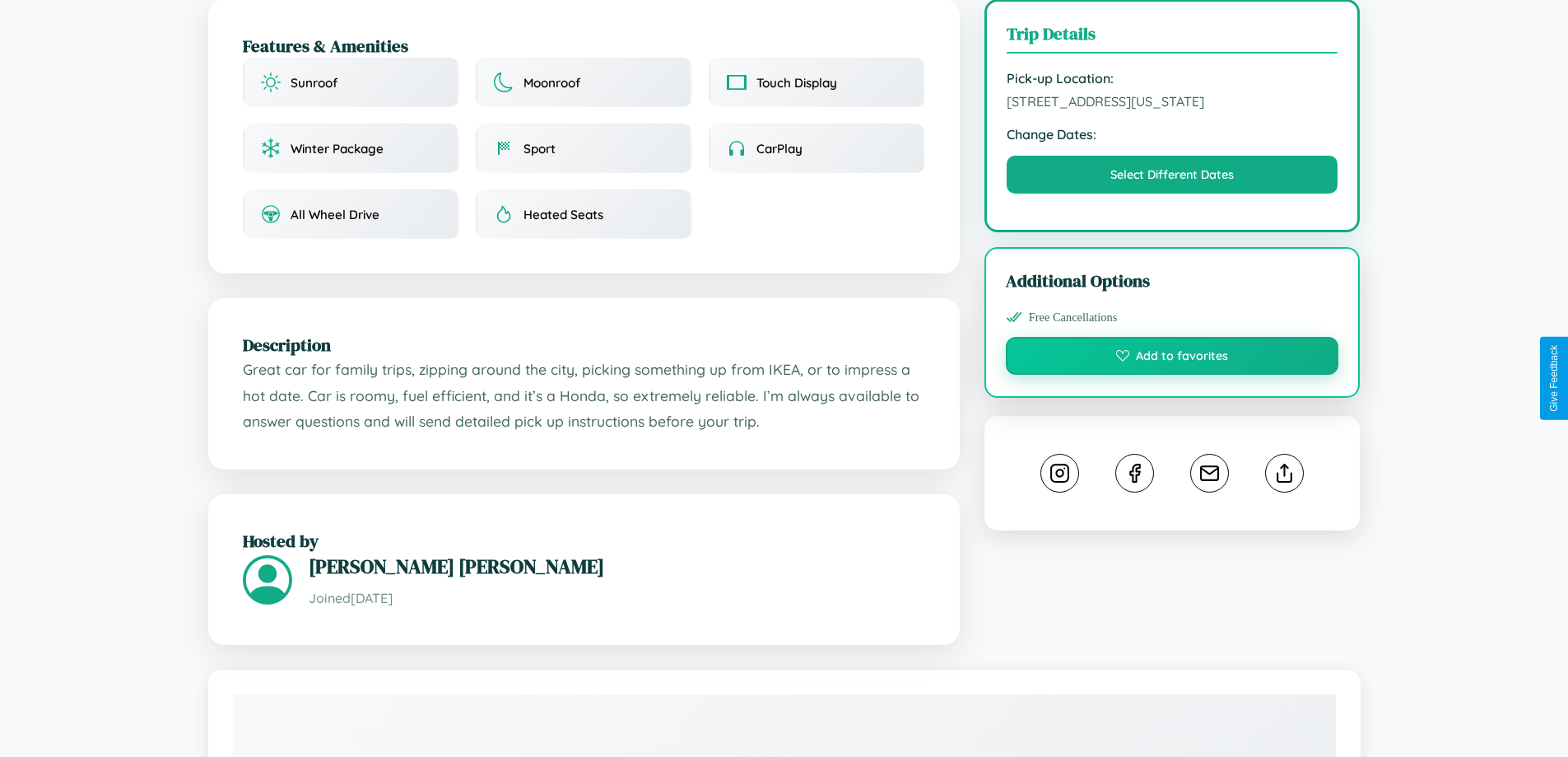
click at [1172, 375] on button "Add to favorites" at bounding box center [1171, 356] width 333 height 38
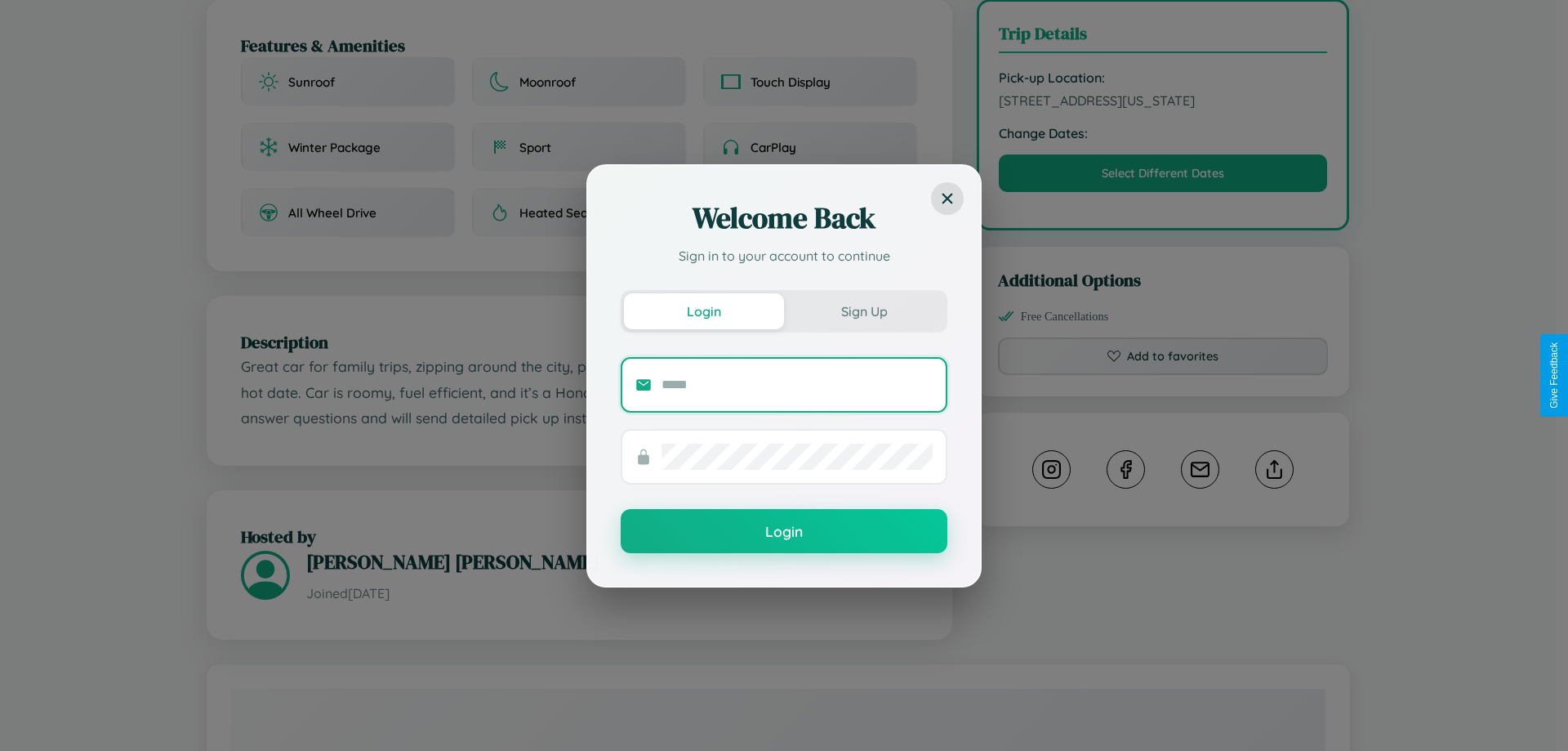
click at [797, 384] on input "text" at bounding box center [796, 385] width 271 height 26
type input "**********"
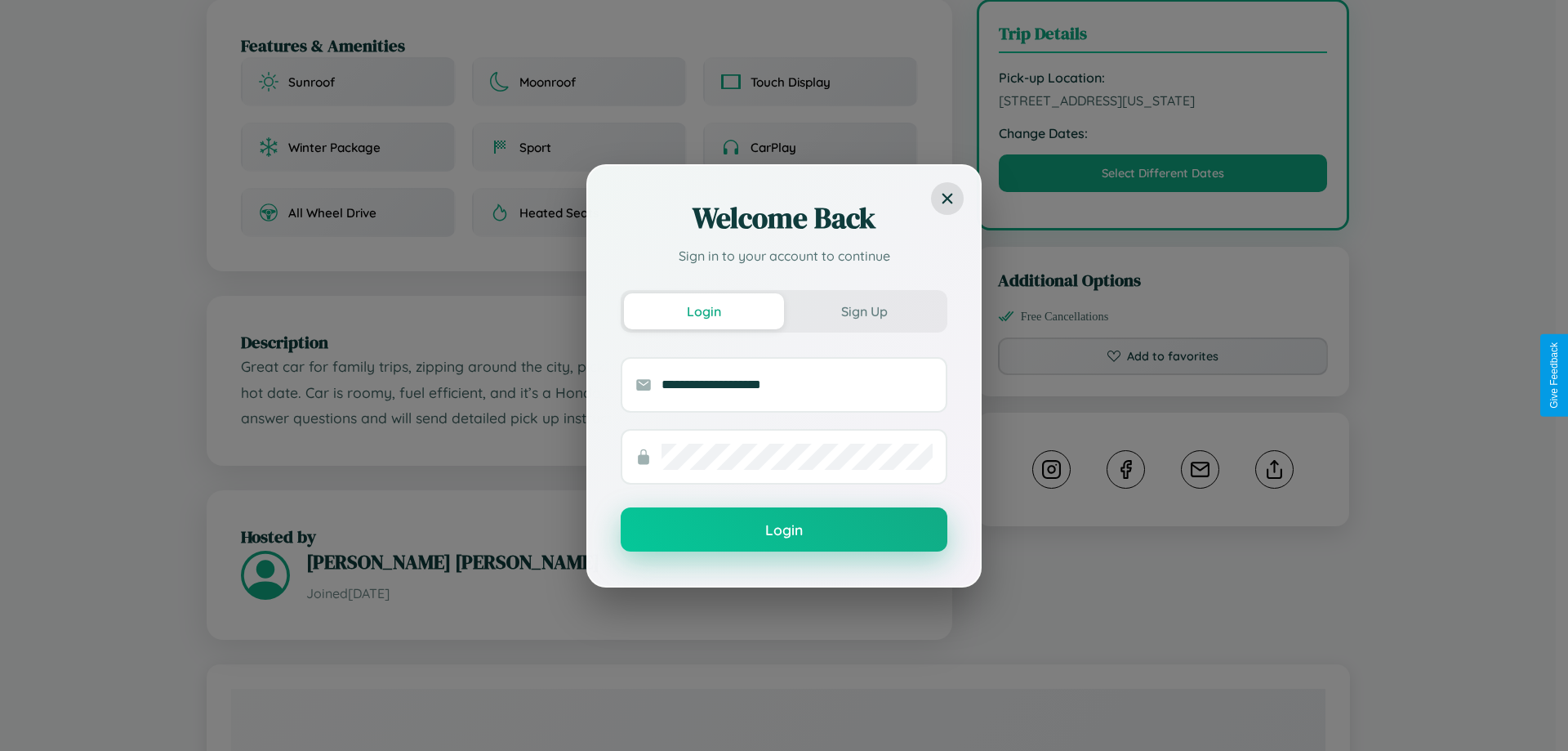
click at [784, 530] on button "Login" at bounding box center [784, 529] width 327 height 44
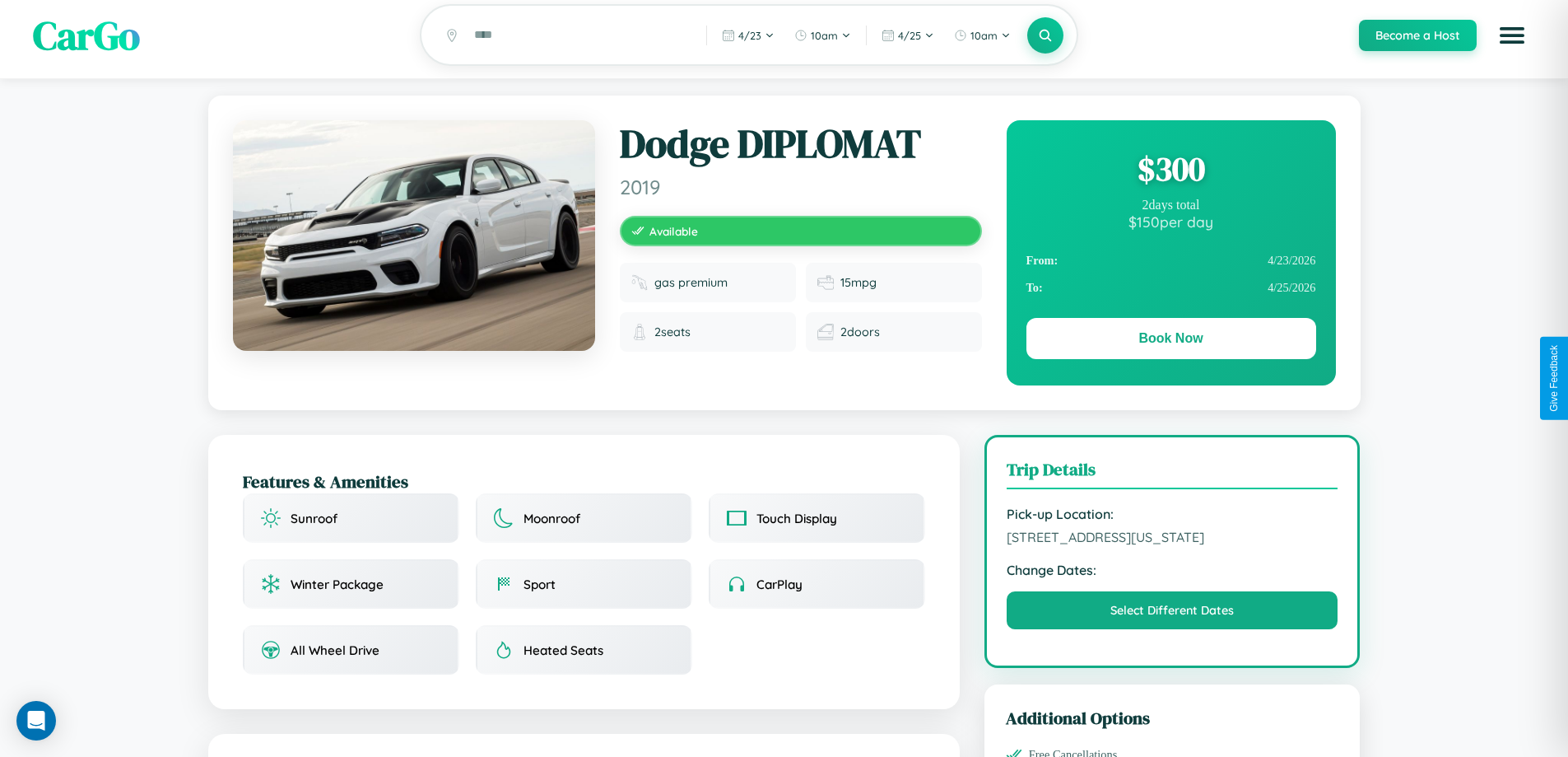
scroll to position [0, 0]
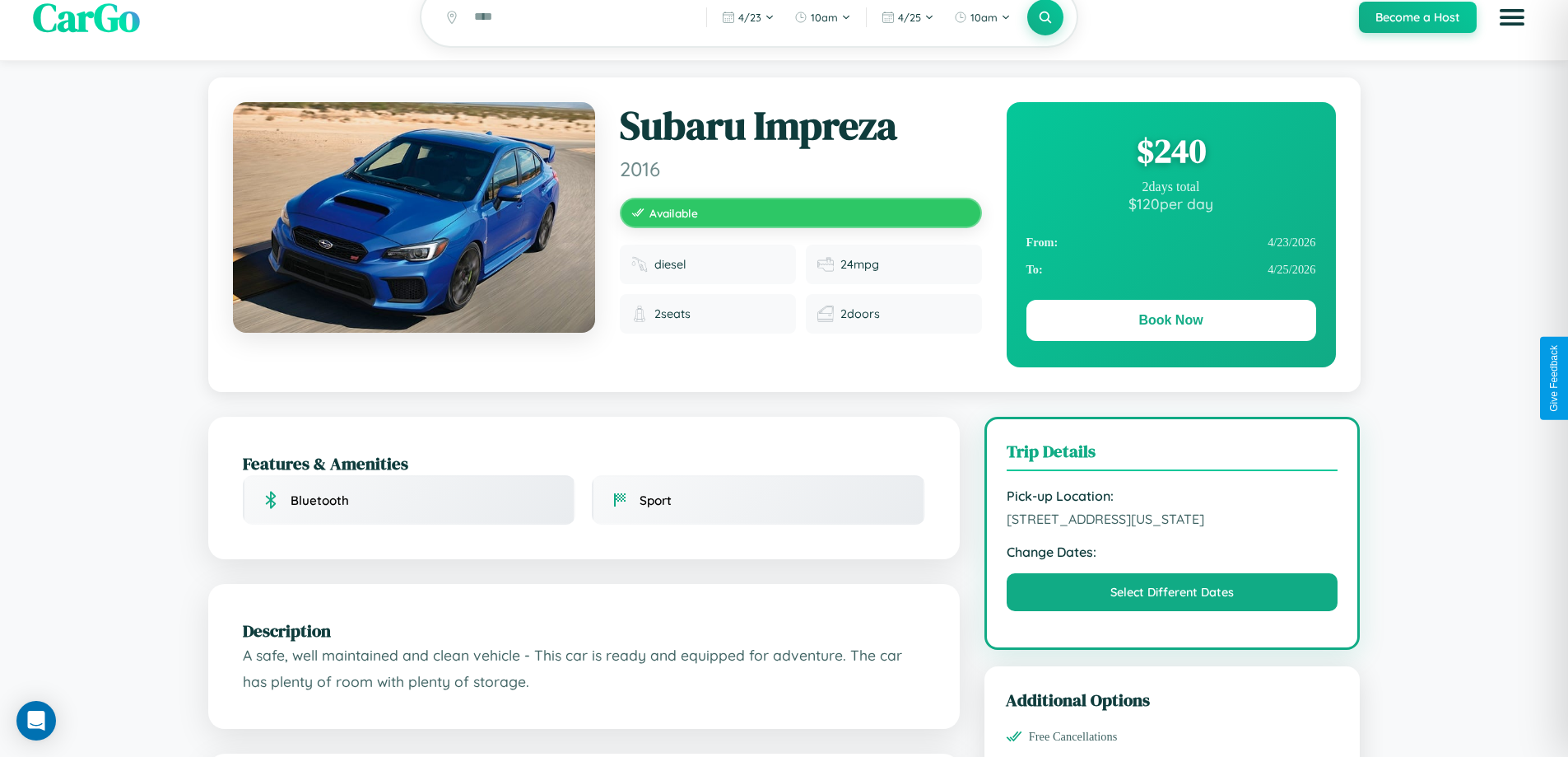
scroll to position [557, 0]
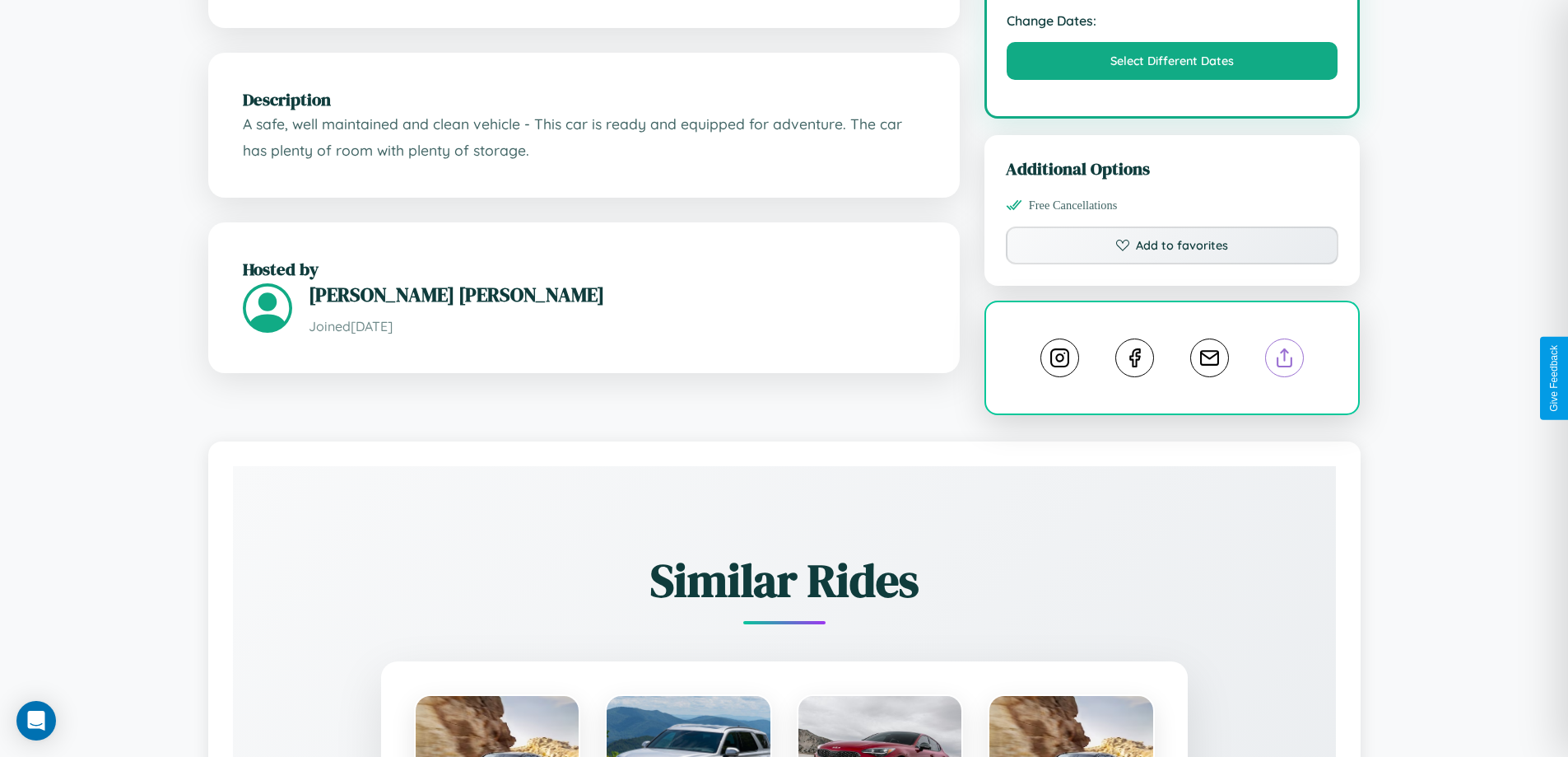
click at [1285, 361] on line at bounding box center [1285, 355] width 0 height 12
